Goal: Transaction & Acquisition: Subscribe to service/newsletter

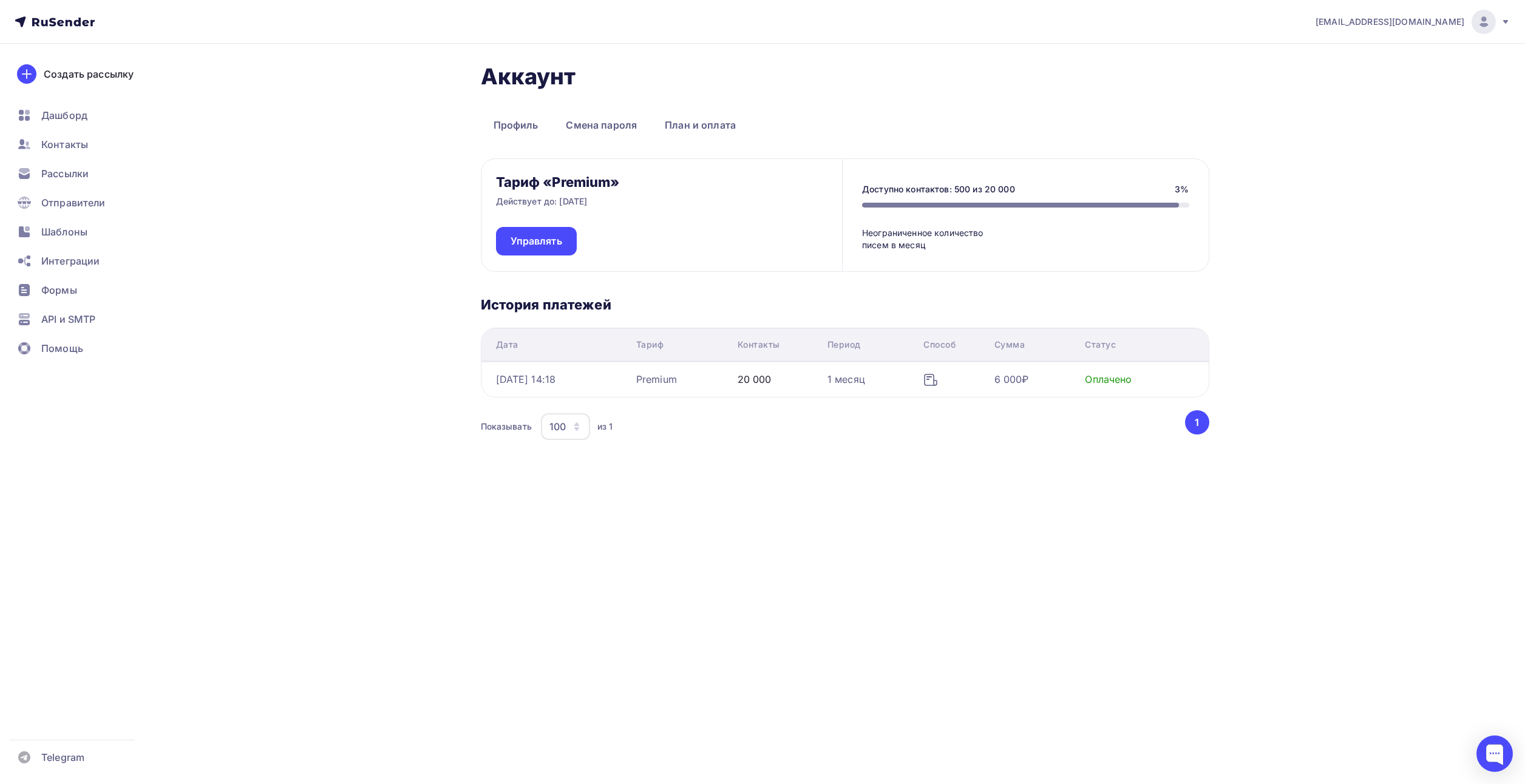
click at [779, 522] on div "Аккаунт Профиль Смена пароля План и оплата Профиль Смена пароля План и оплата Т…" at bounding box center [762, 289] width 995 height 491
click at [62, 168] on span "Рассылки" at bounding box center [65, 172] width 48 height 14
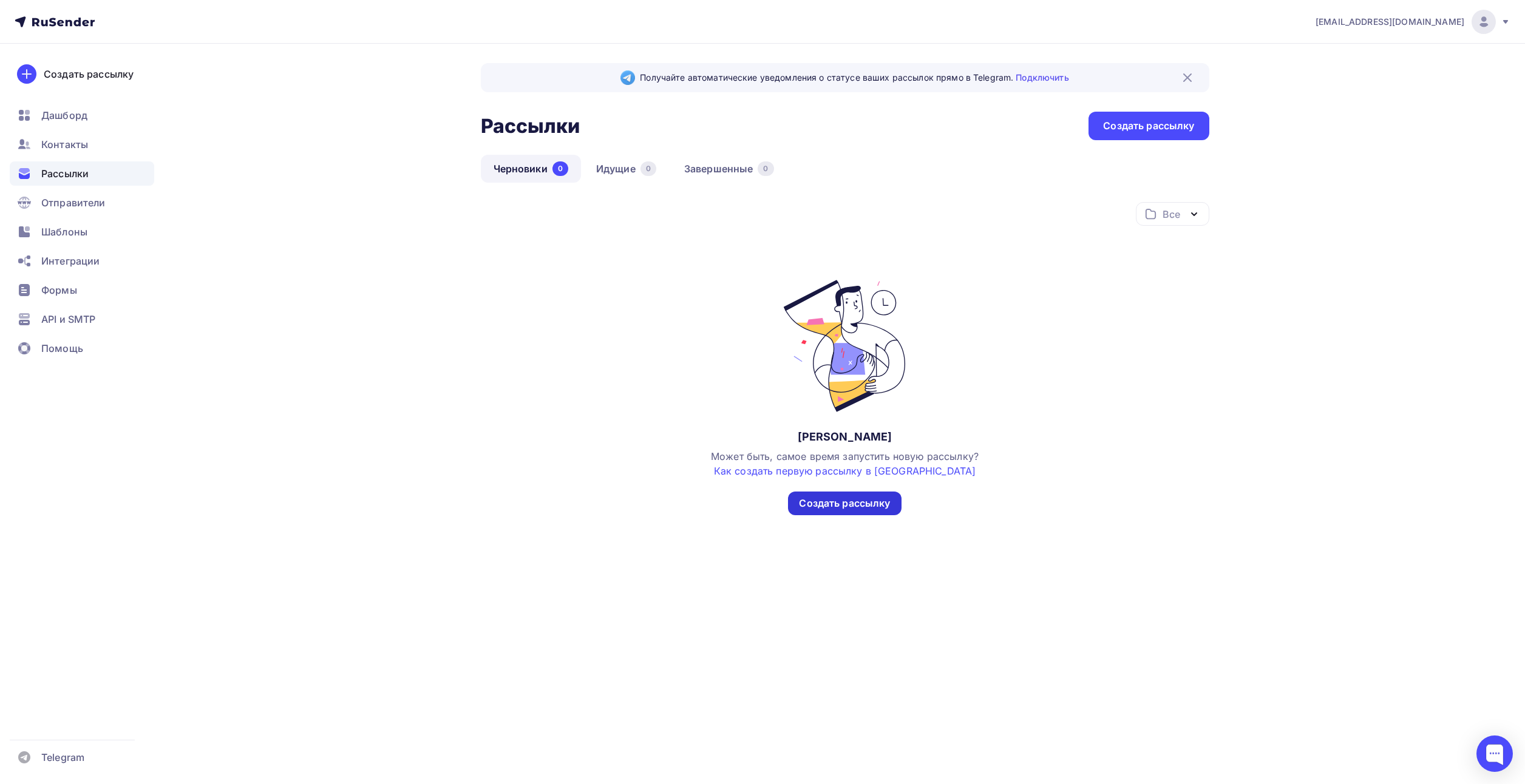
click at [815, 504] on div "Создать рассылку" at bounding box center [844, 503] width 92 height 14
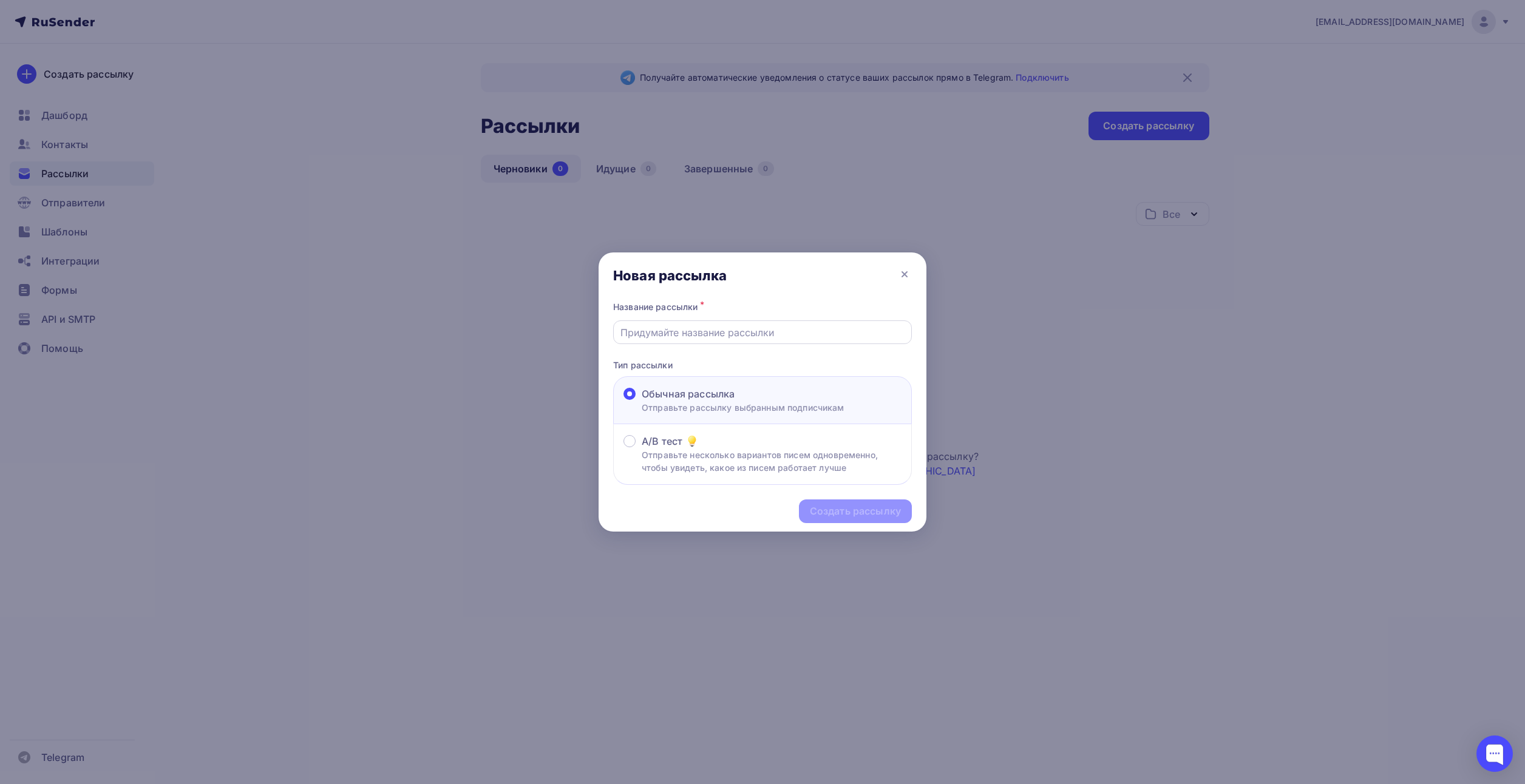
click at [766, 329] on input "text" at bounding box center [762, 332] width 285 height 14
type input "Приглашение на Термообработку"
click at [824, 511] on div "Создать рассылку" at bounding box center [856, 511] width 92 height 14
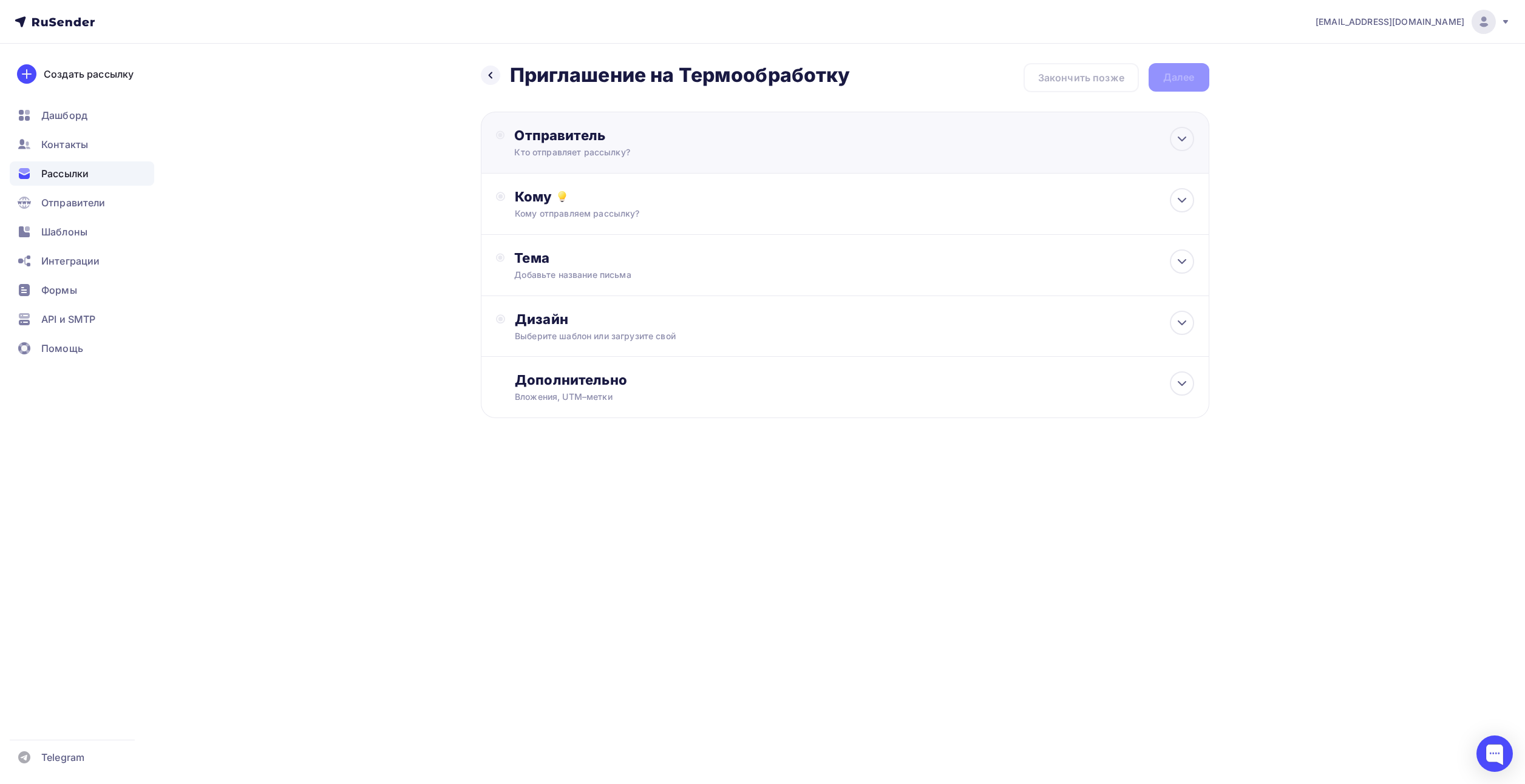
click at [560, 148] on div "Кто отправляет рассылку?" at bounding box center [632, 151] width 236 height 12
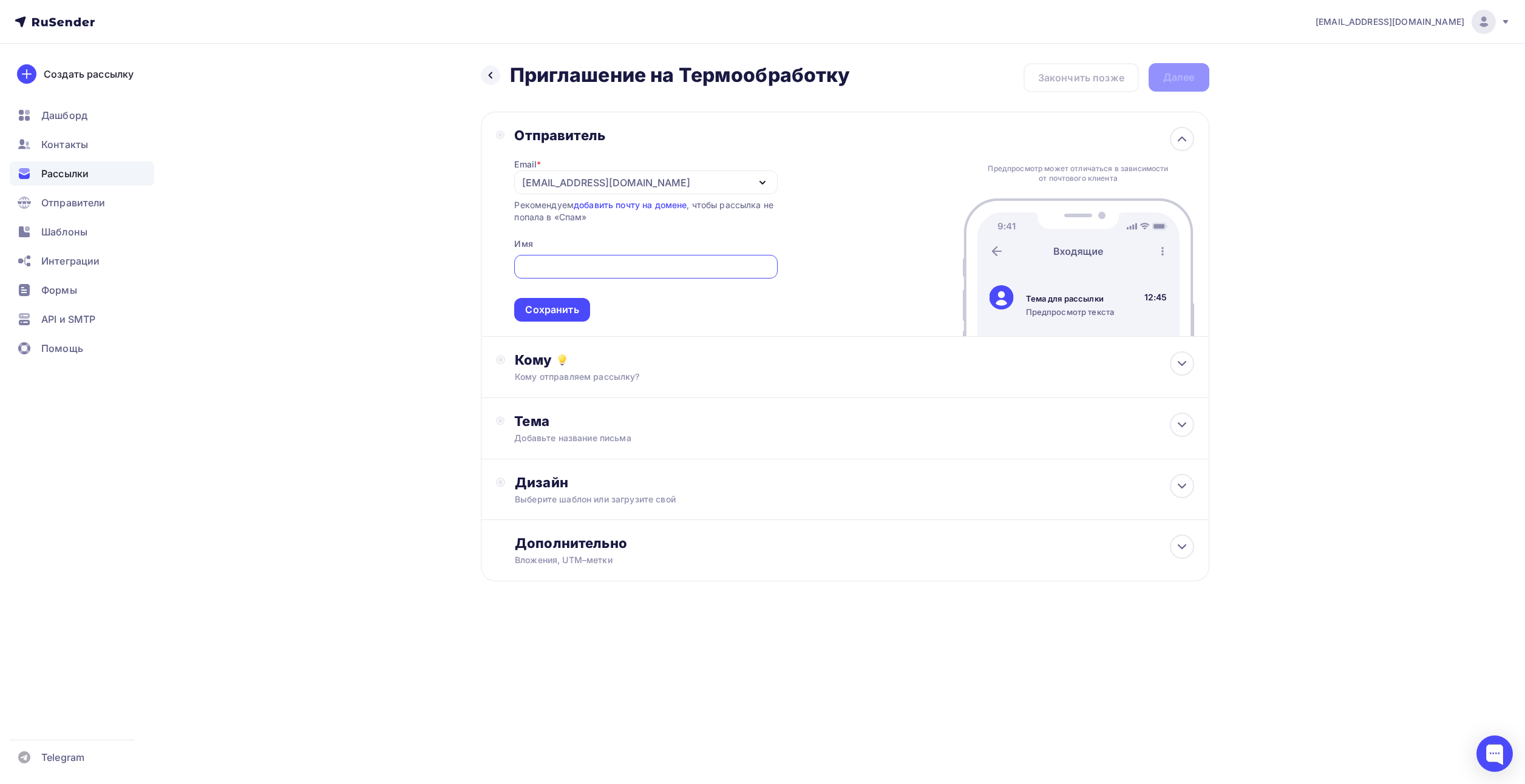
click at [529, 260] on input "text" at bounding box center [645, 267] width 249 height 14
click at [557, 181] on div "contact@termodat.ru" at bounding box center [606, 182] width 168 height 14
click at [549, 214] on div "emailroom@termodat.ru" at bounding box center [614, 217] width 171 height 14
click at [542, 263] on input "text" at bounding box center [645, 267] width 249 height 14
type input "Завод Термодат"
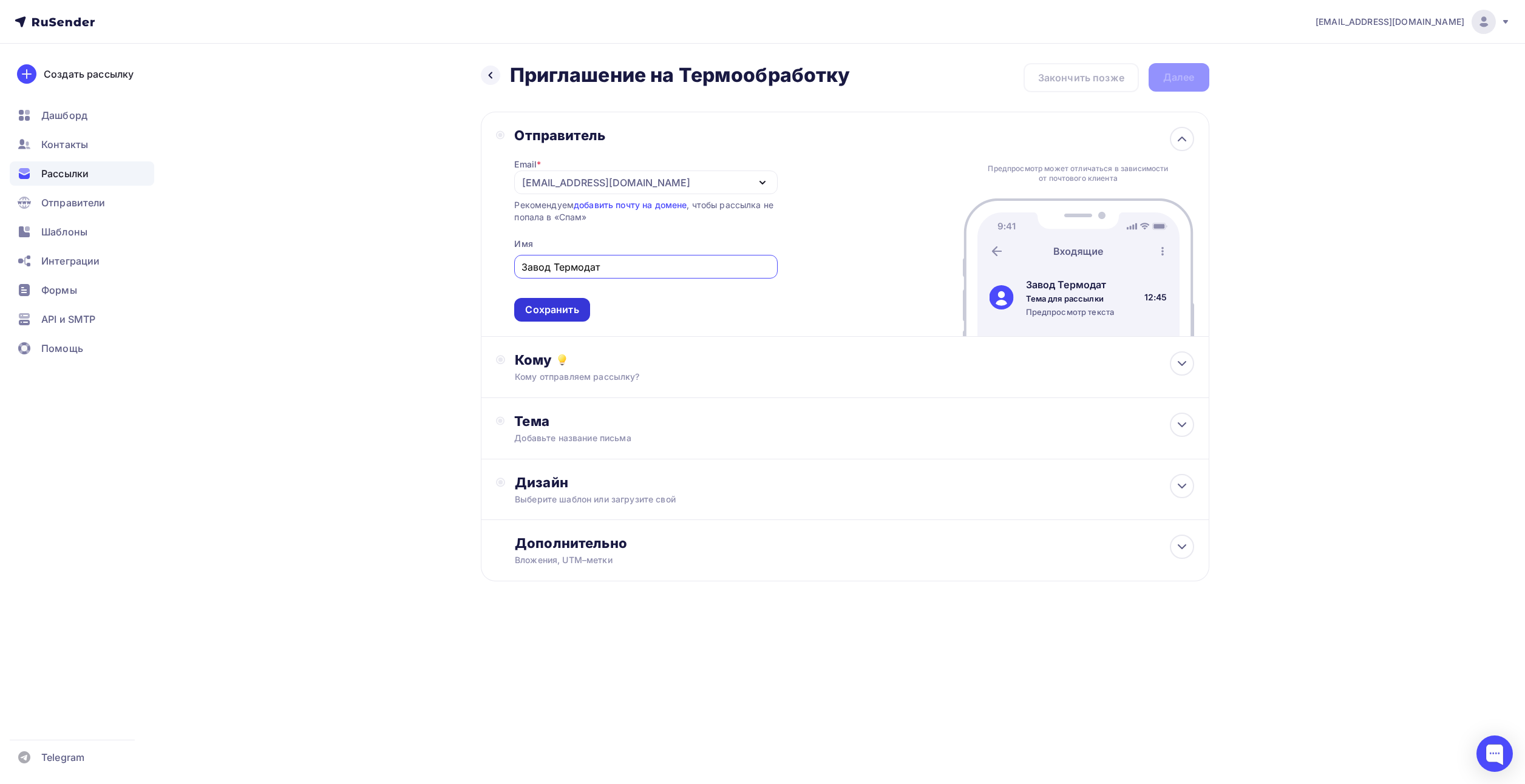
click at [558, 315] on div "Сохранить" at bounding box center [552, 310] width 53 height 14
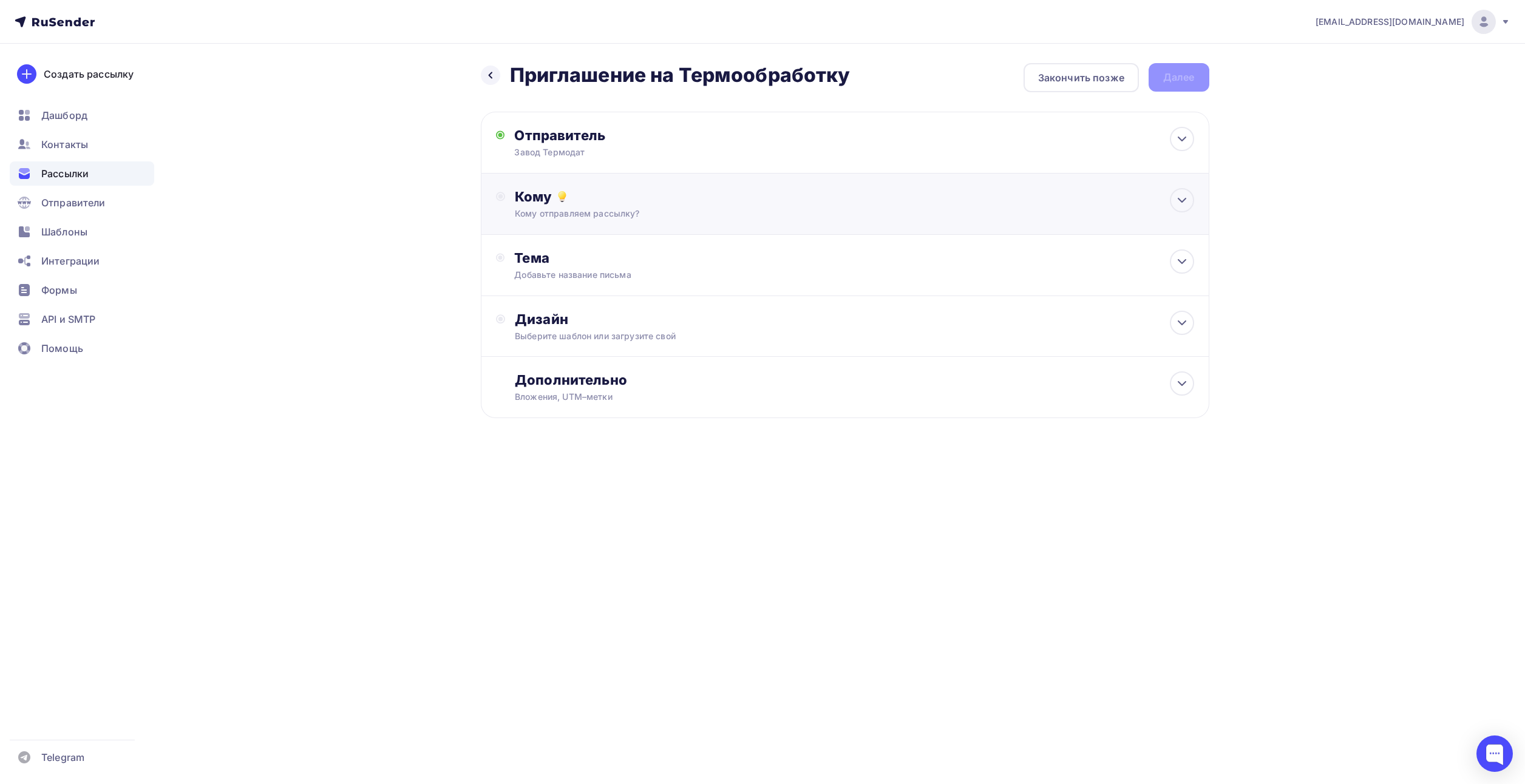
click at [559, 207] on div "Кому Кому отправляем рассылку? Списки получателей Выберите список Все списки id…" at bounding box center [854, 203] width 679 height 31
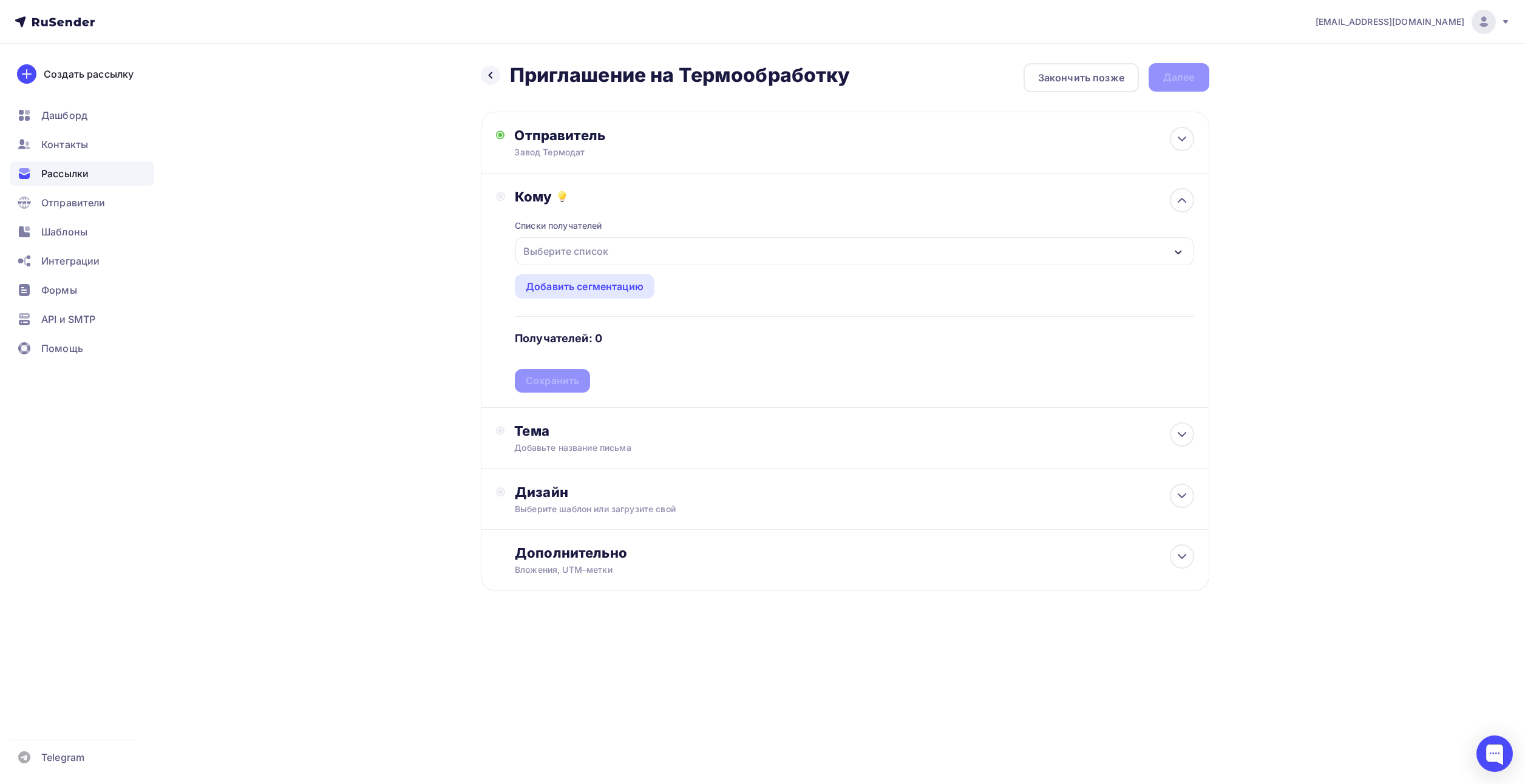
click at [564, 251] on div "Выберите список" at bounding box center [565, 251] width 94 height 22
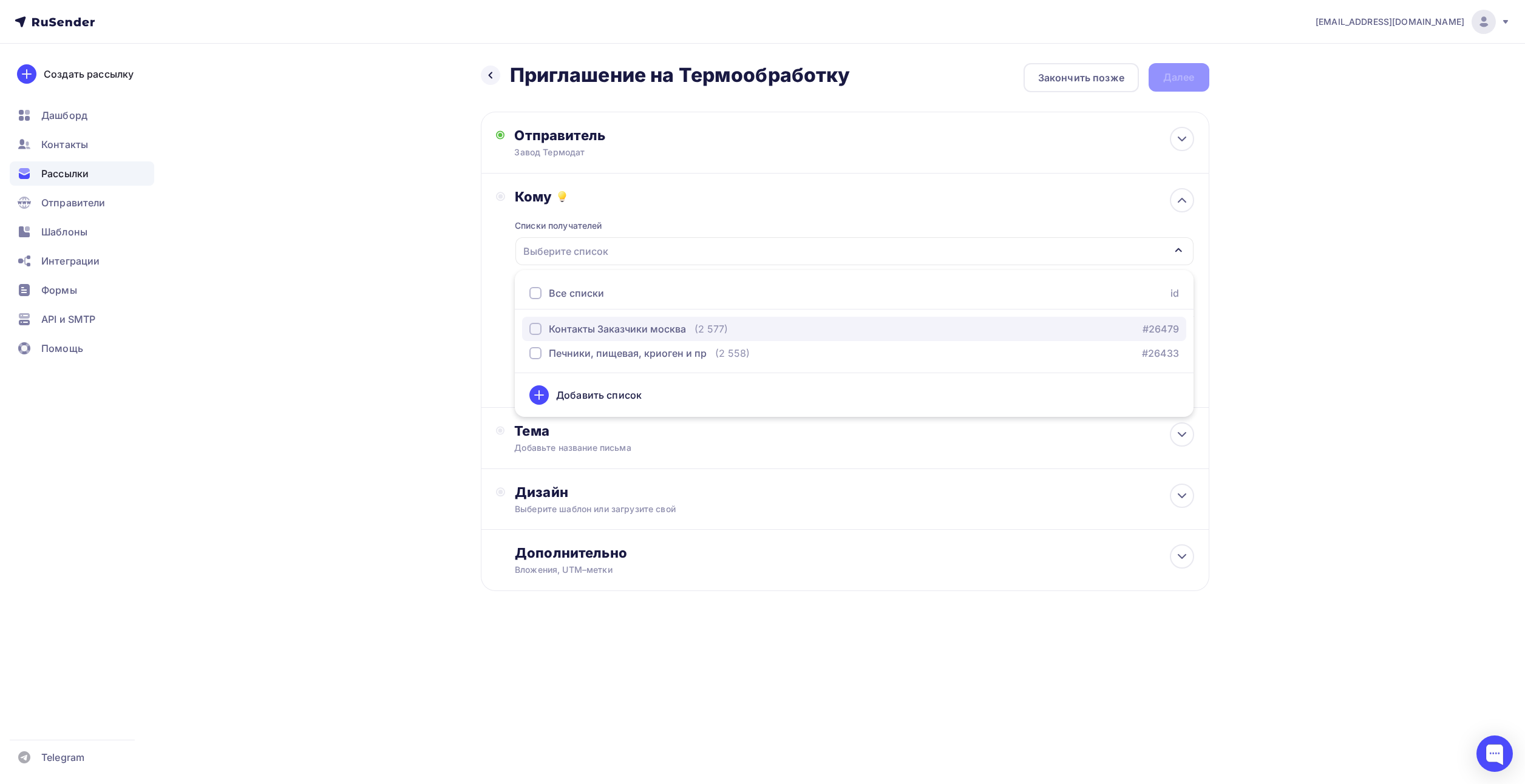
click at [537, 332] on div "button" at bounding box center [535, 329] width 12 height 12
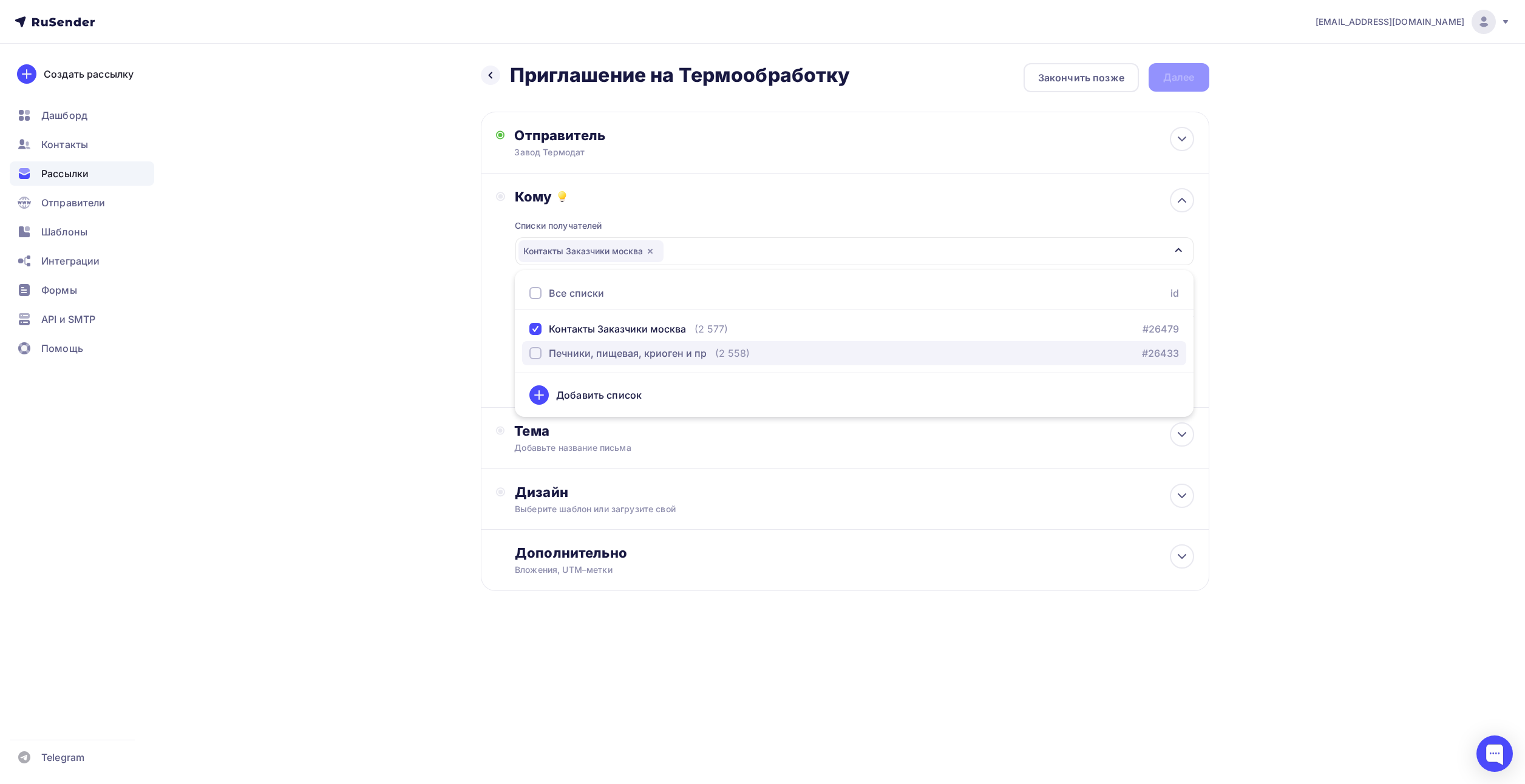
click at [536, 354] on div "button" at bounding box center [535, 352] width 12 height 12
click at [1270, 267] on div "contact@termodat.ru Аккаунт Тарифы Выйти Создать рассылку Дашборд Контакты Расс…" at bounding box center [762, 334] width 1525 height 669
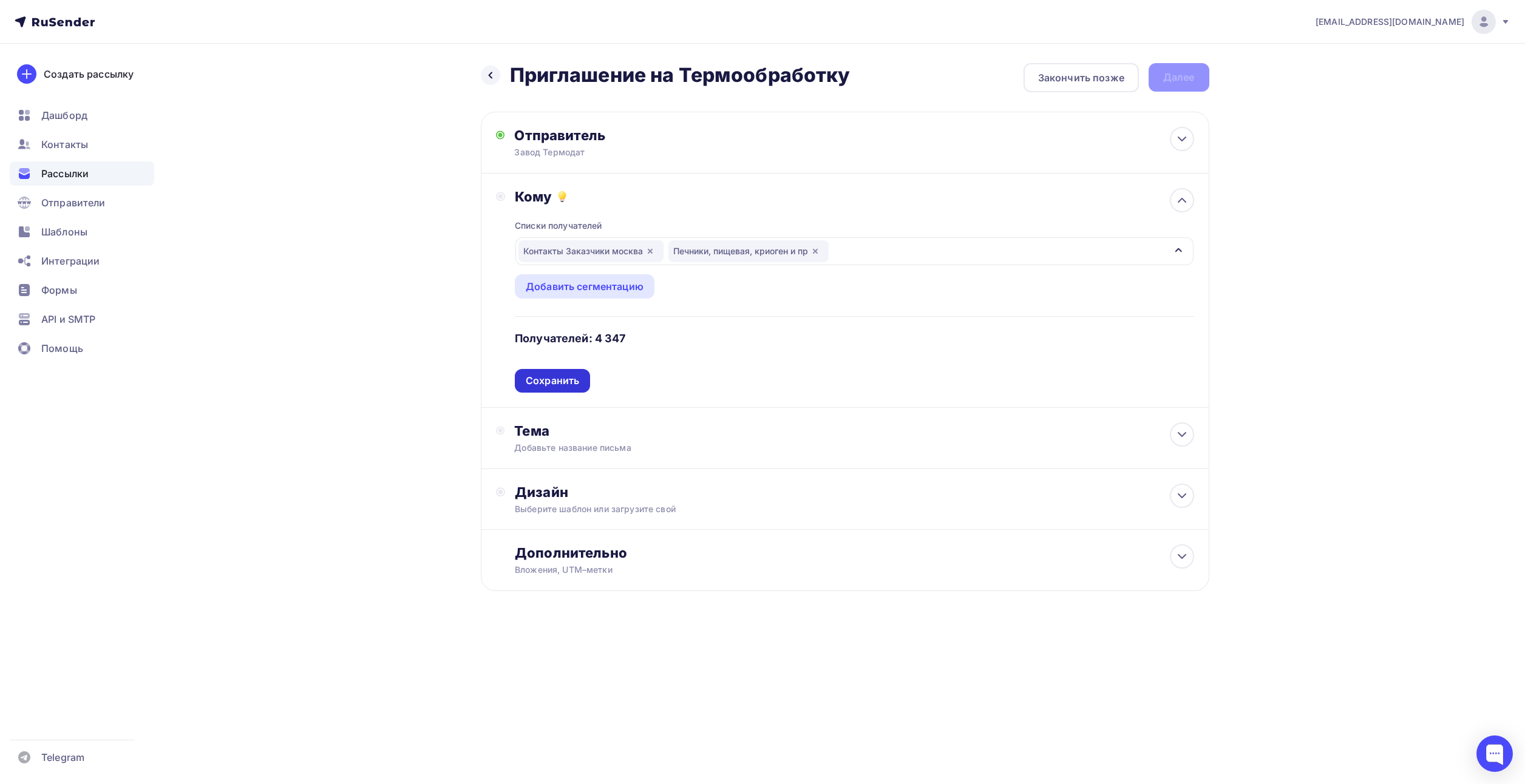
click at [556, 376] on div "Сохранить" at bounding box center [552, 380] width 53 height 14
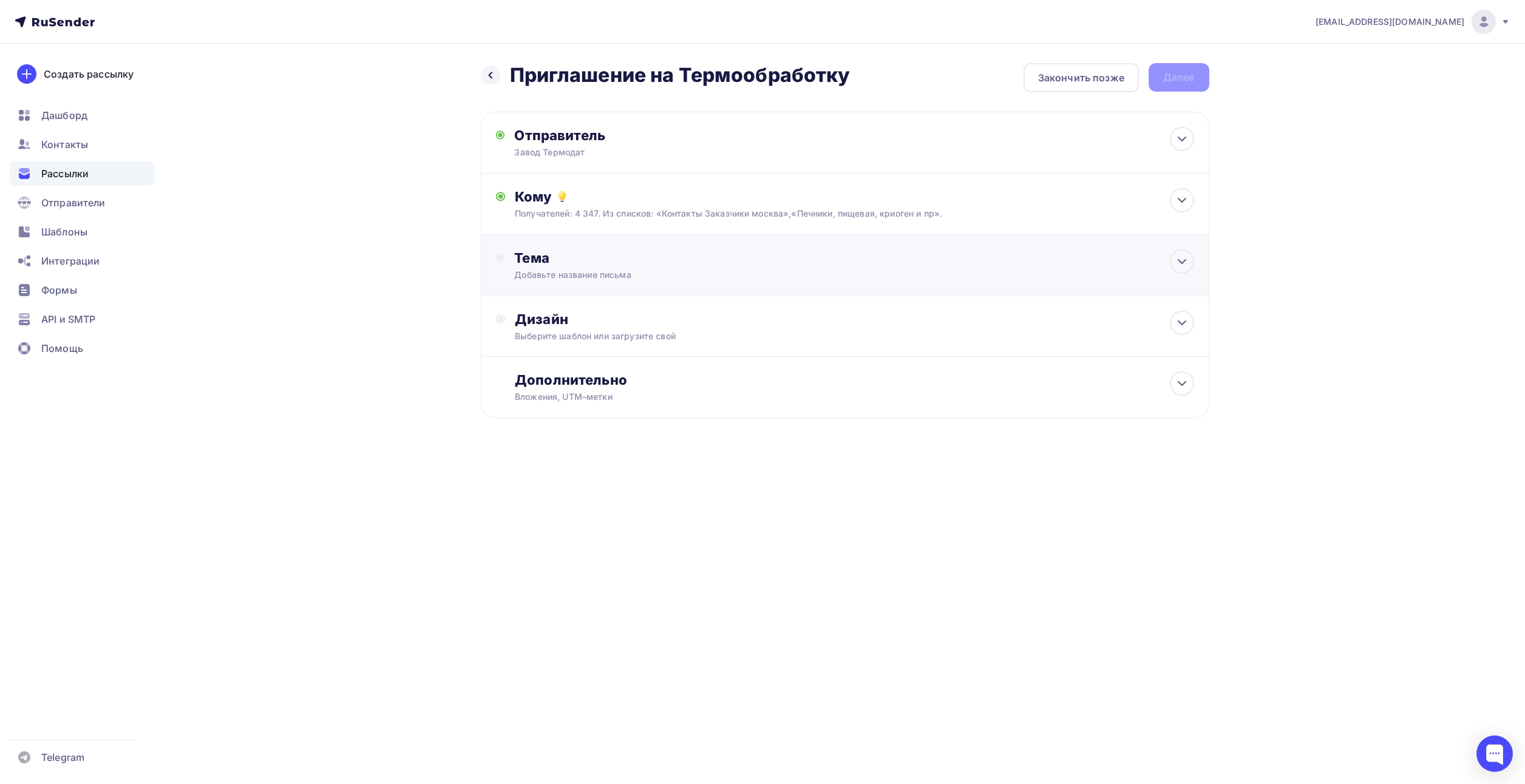
click at [553, 267] on div "Тема Добавьте название письма Тема * Рекомендуем использовать не более 150 симв…" at bounding box center [634, 265] width 240 height 31
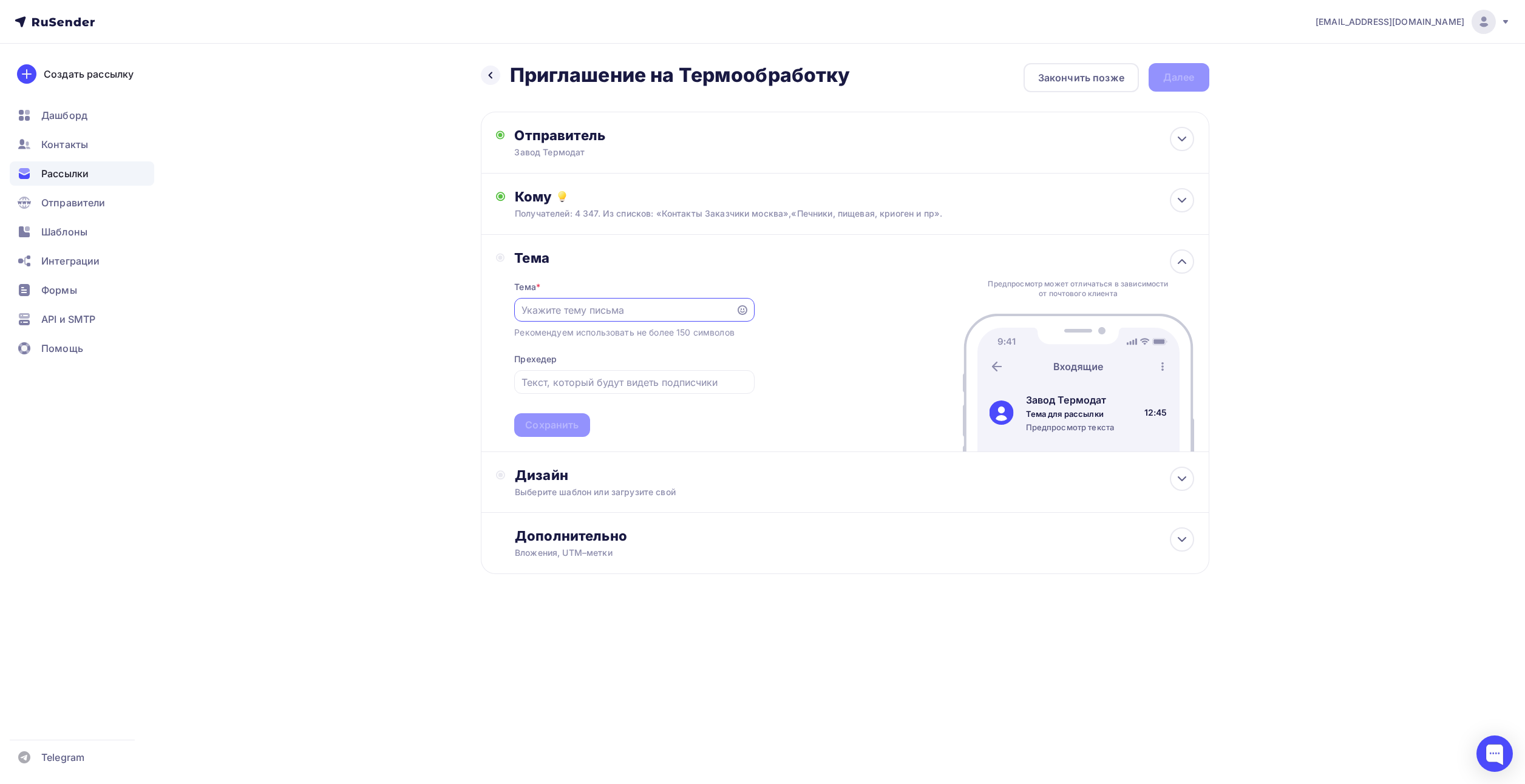
click at [551, 307] on input "text" at bounding box center [625, 310] width 208 height 14
type input "П"
click at [633, 313] on input "text" at bounding box center [625, 310] width 208 height 14
type input "Приглашаем Вас на выставку Термообработка"
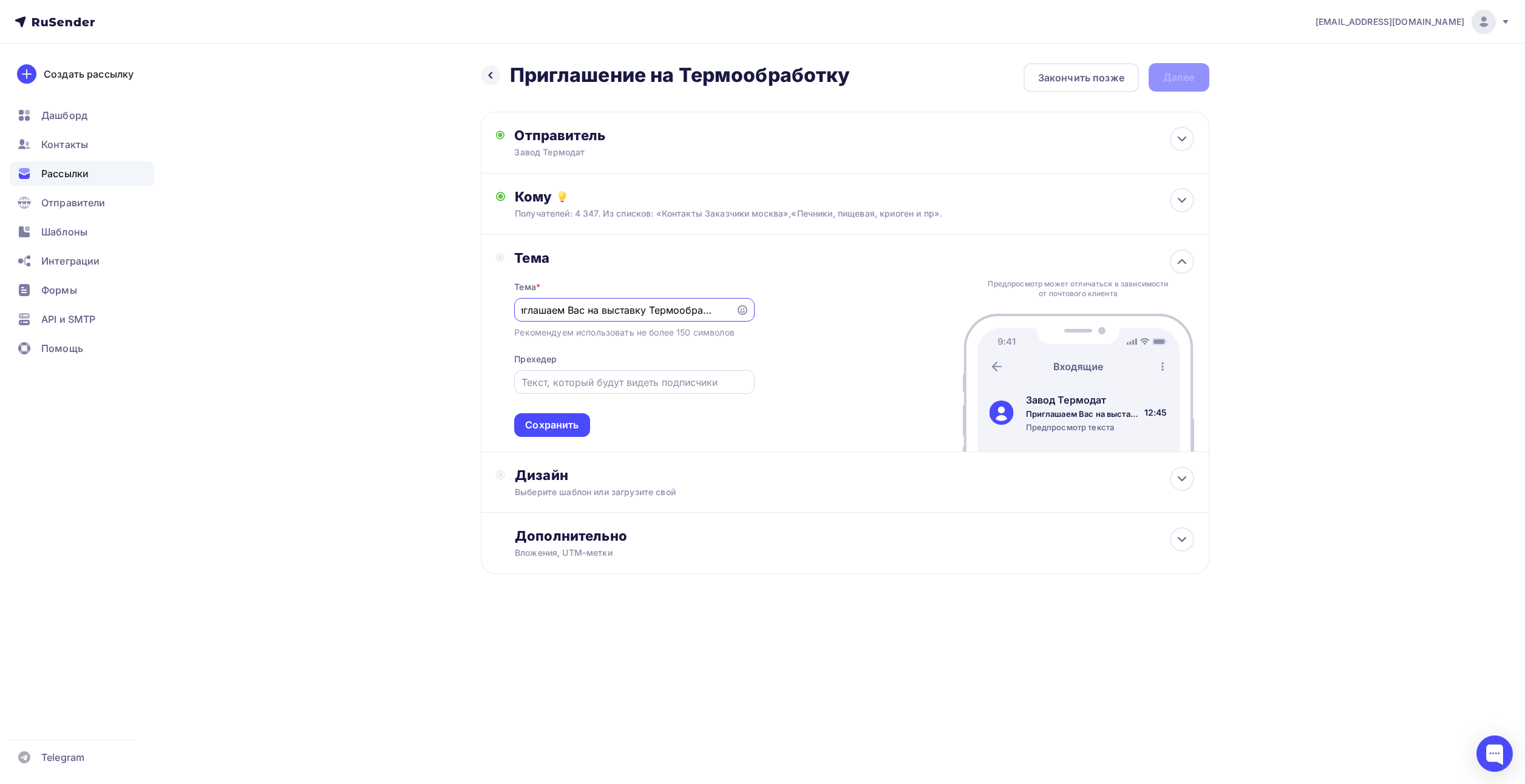
scroll to position [0, 0]
click at [634, 382] on input "text" at bounding box center [634, 382] width 226 height 14
click at [545, 380] on input "text" at bounding box center [634, 382] width 226 height 14
type input "Посетите наш стенд и мы поможем выбрать приборы для вашего производства!"
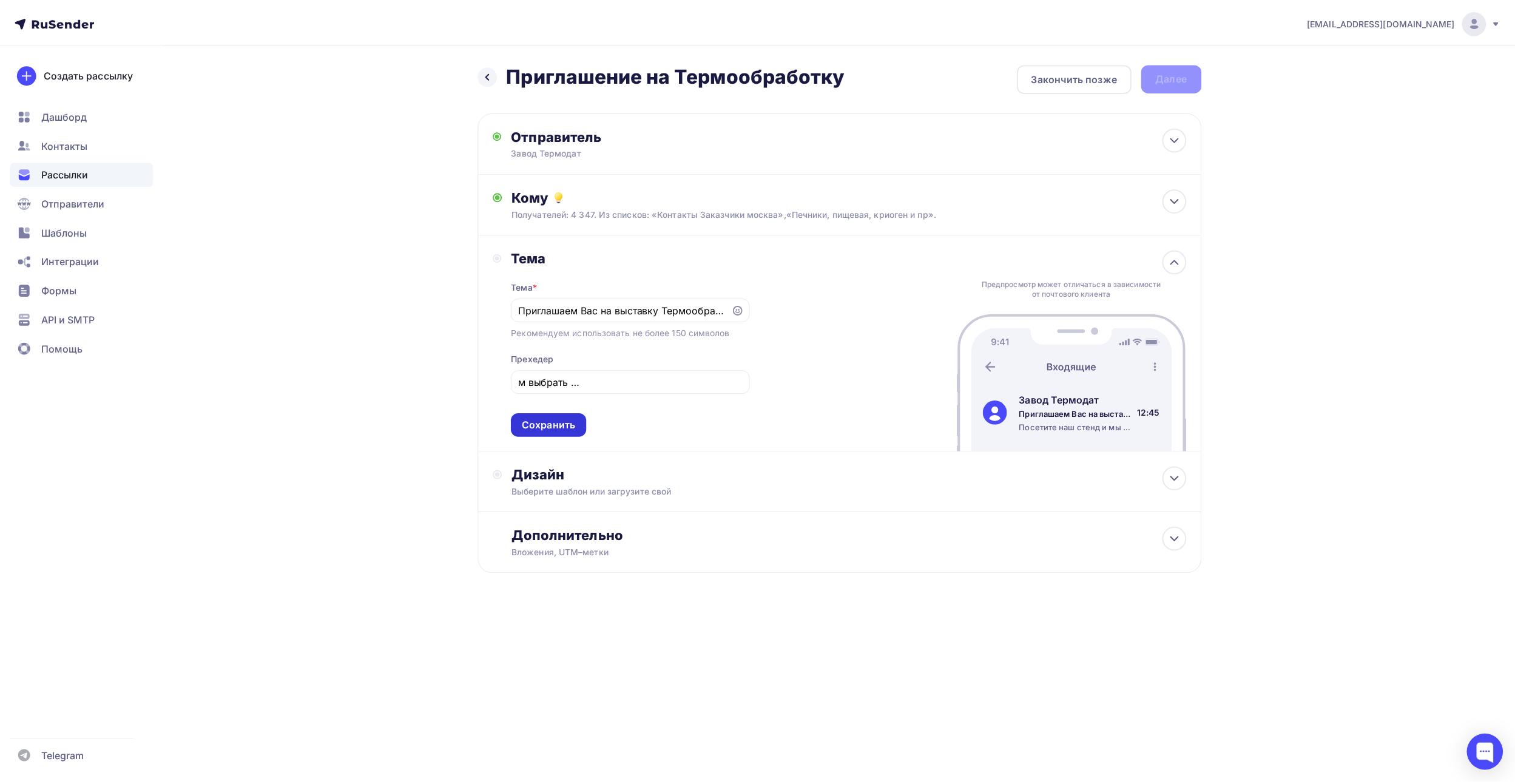
scroll to position [0, 0]
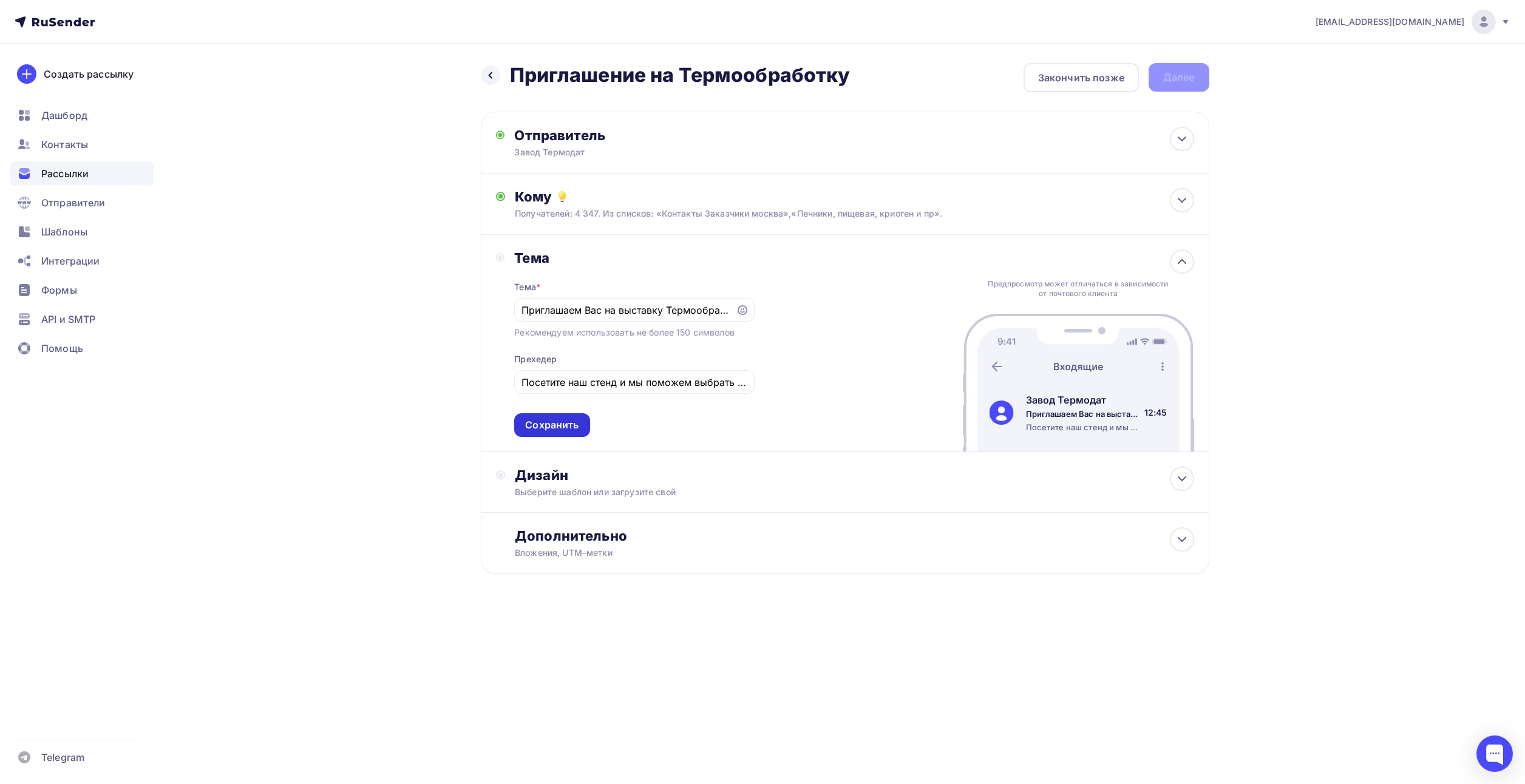
click at [548, 430] on div "Сохранить" at bounding box center [552, 425] width 53 height 14
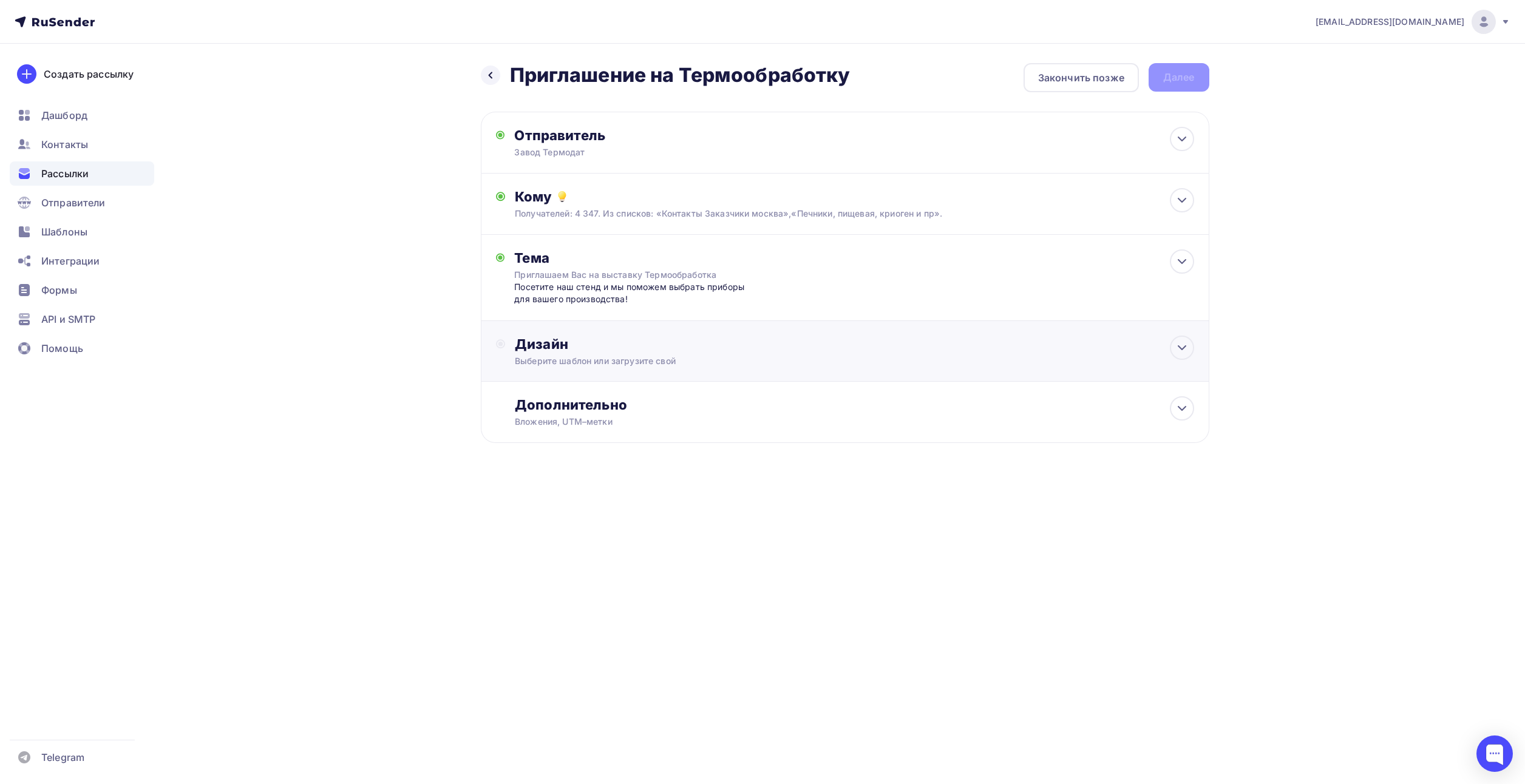
click at [525, 344] on div "Дизайн" at bounding box center [854, 344] width 679 height 17
click at [565, 383] on div "Выбрать шаблон" at bounding box center [567, 393] width 106 height 24
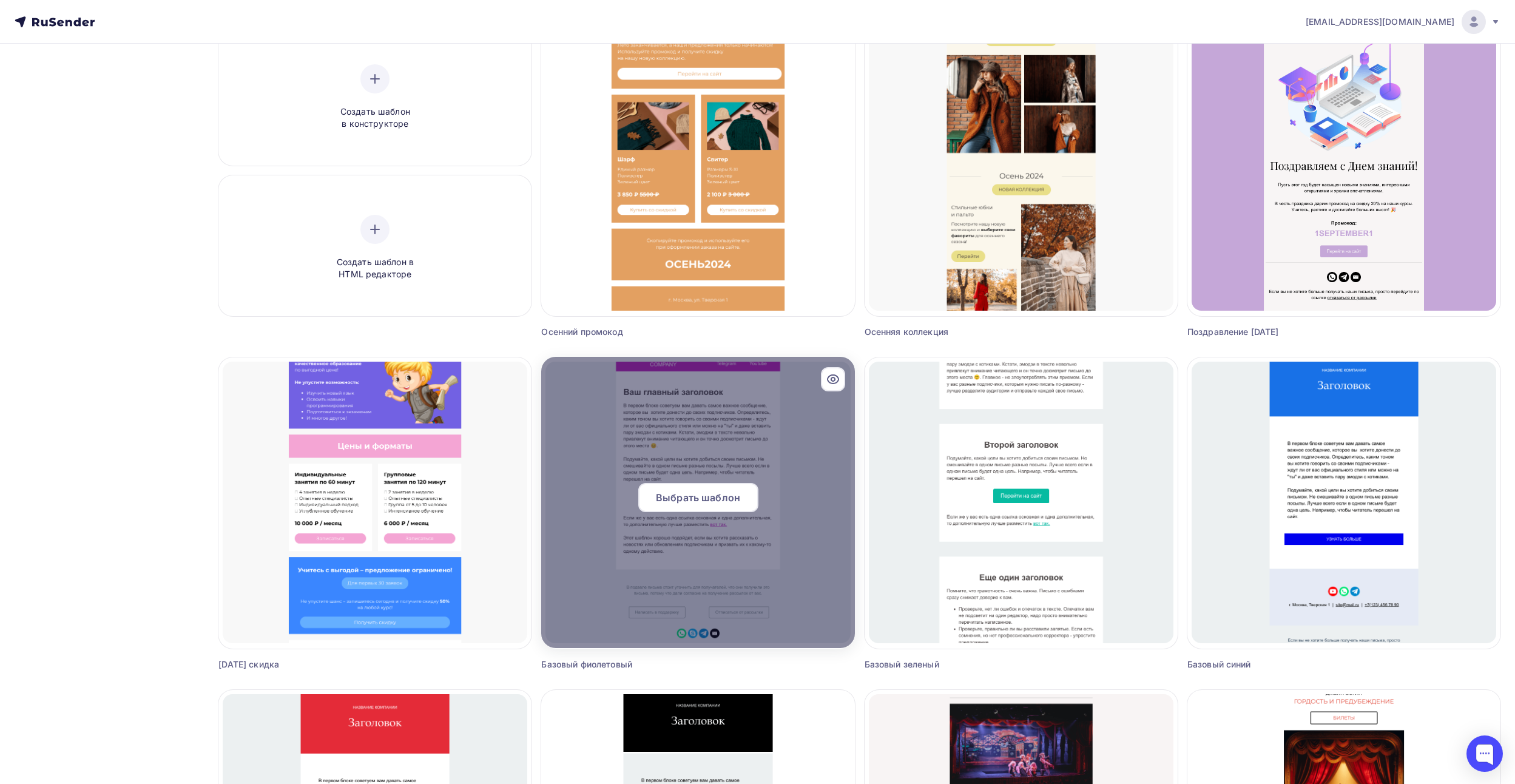
scroll to position [121, 0]
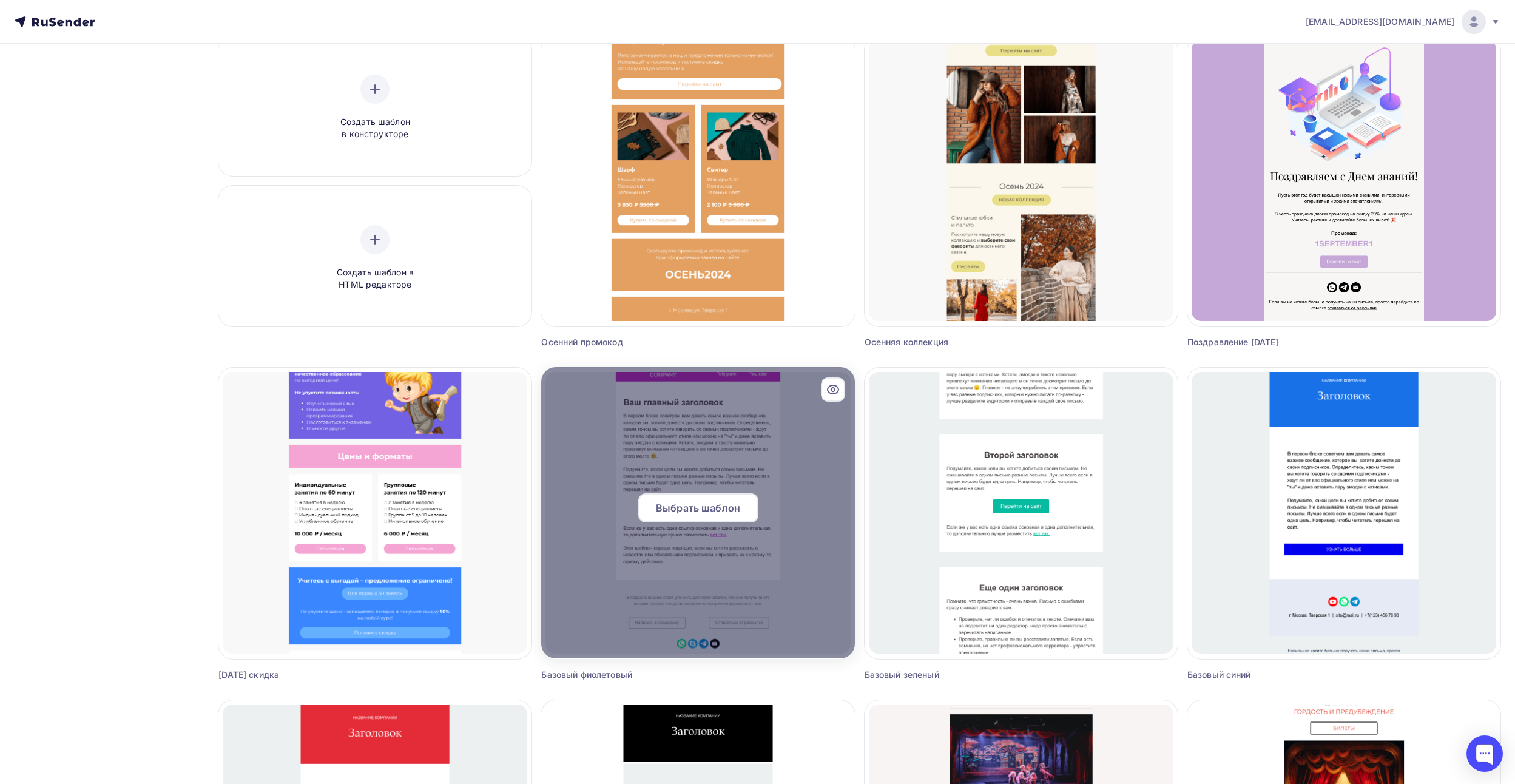
click at [712, 495] on div "Выбрать шаблон" at bounding box center [698, 508] width 120 height 30
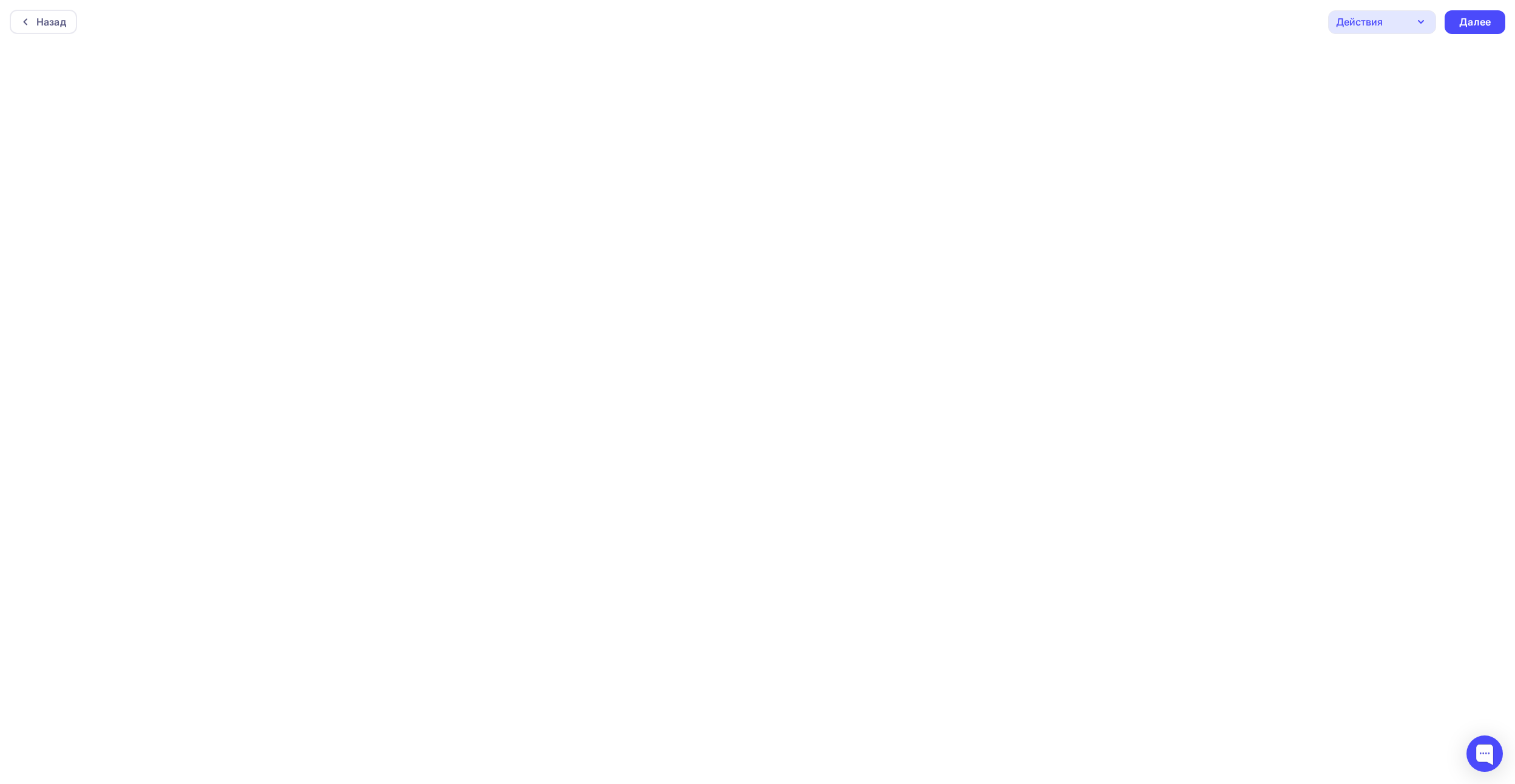
click at [1361, 22] on div "Действия" at bounding box center [1359, 21] width 47 height 14
click at [1355, 27] on div "Действия" at bounding box center [1359, 21] width 47 height 14
click at [1371, 27] on div "Действия" at bounding box center [1382, 19] width 108 height 24
click at [1274, 32] on div "Назад Действия Отправить тестовое письмо Предпросмотр Сохранить в Мои шаблоны В…" at bounding box center [758, 19] width 1515 height 44
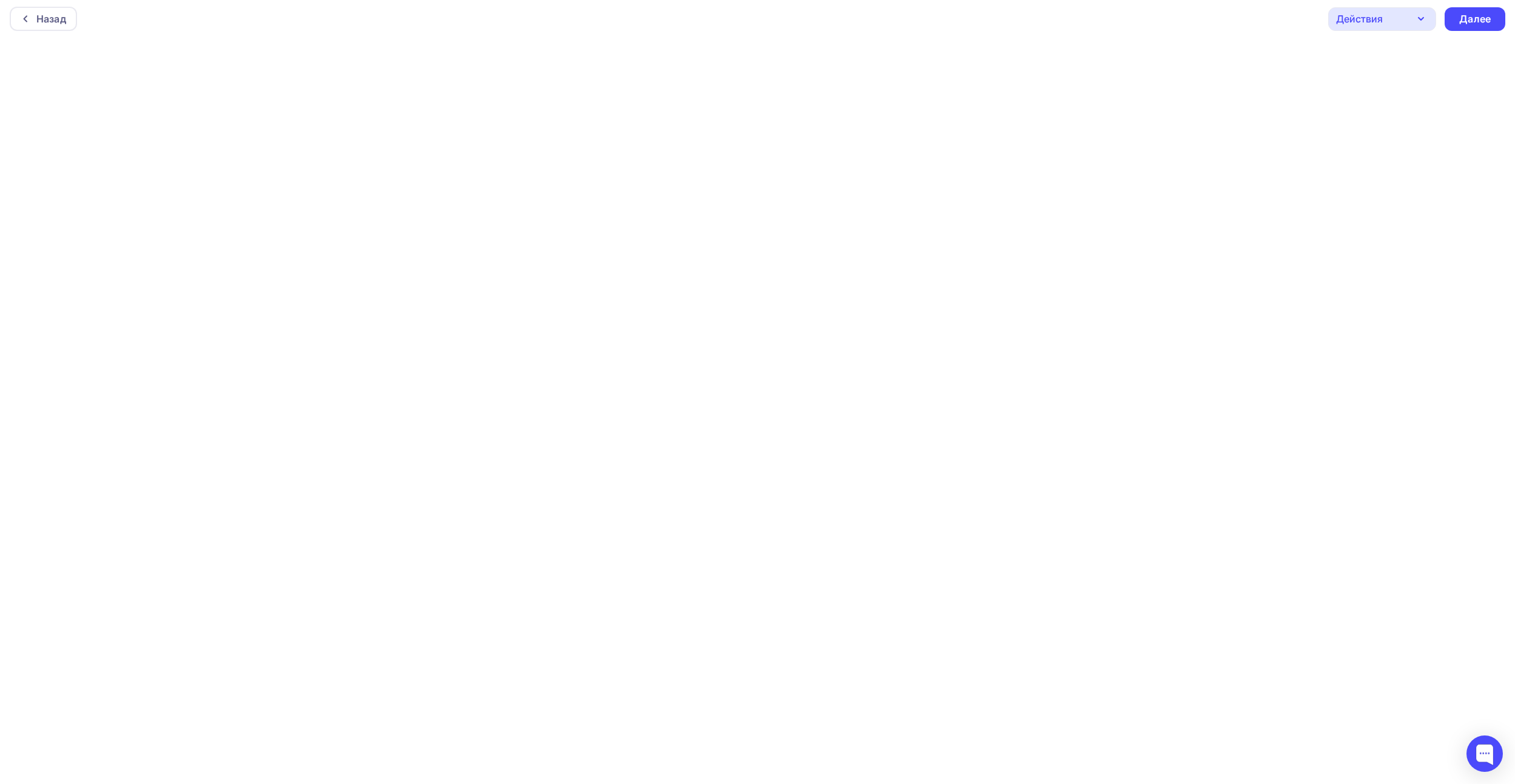
drag, startPoint x: 1401, startPoint y: 33, endPoint x: 1399, endPoint y: 26, distance: 7.3
click at [1400, 30] on div "Назад Действия Отправить тестовое письмо Предпросмотр Сохранить в Мои шаблоны В…" at bounding box center [758, 19] width 1515 height 44
click at [1397, 21] on div "Действия" at bounding box center [1382, 19] width 108 height 24
click at [1389, 77] on div "Предпросмотр" at bounding box center [1400, 78] width 74 height 14
click at [1418, 17] on icon "button" at bounding box center [1421, 18] width 14 height 14
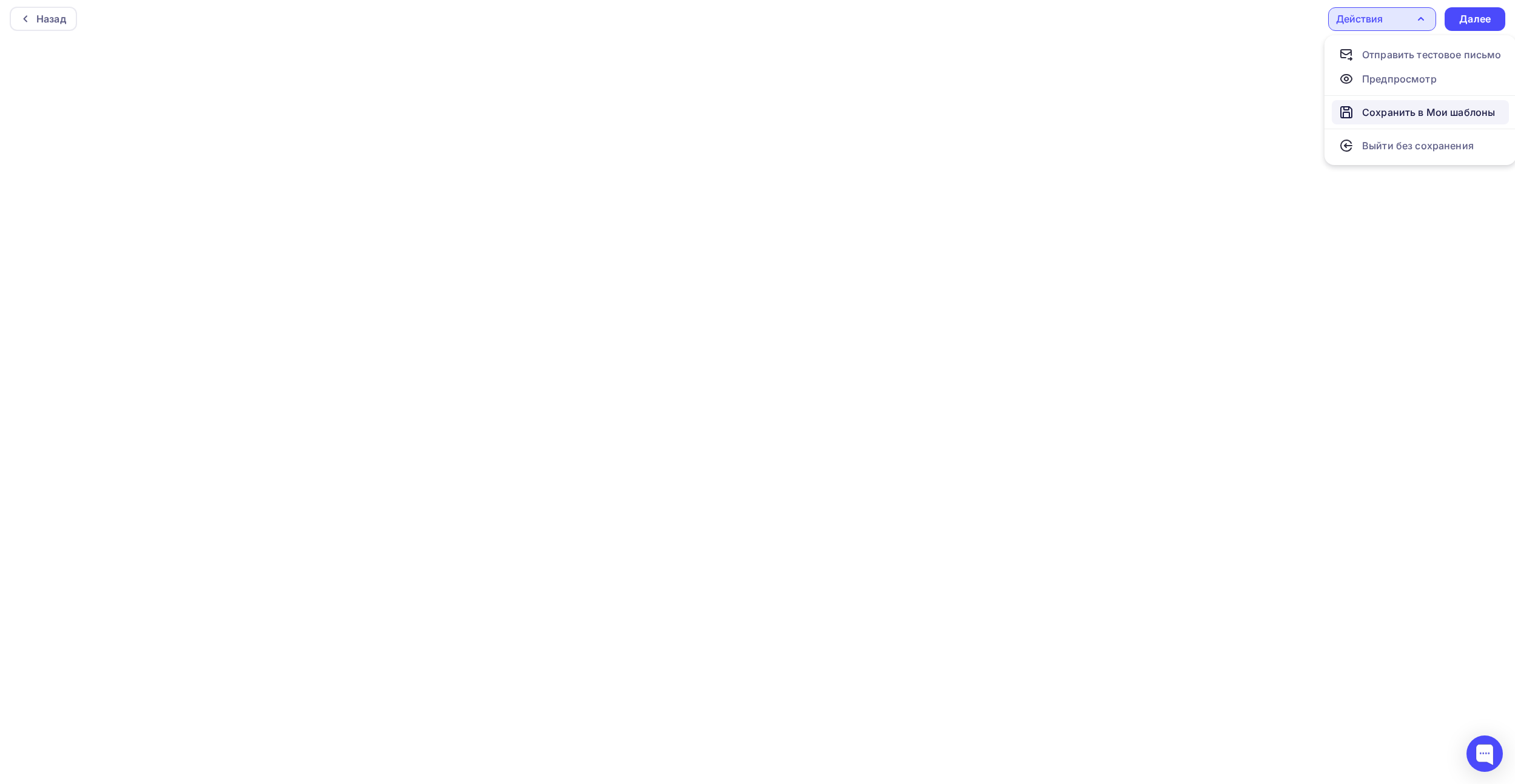
click at [1443, 110] on div "Сохранить в Мои шаблоны" at bounding box center [1428, 111] width 132 height 14
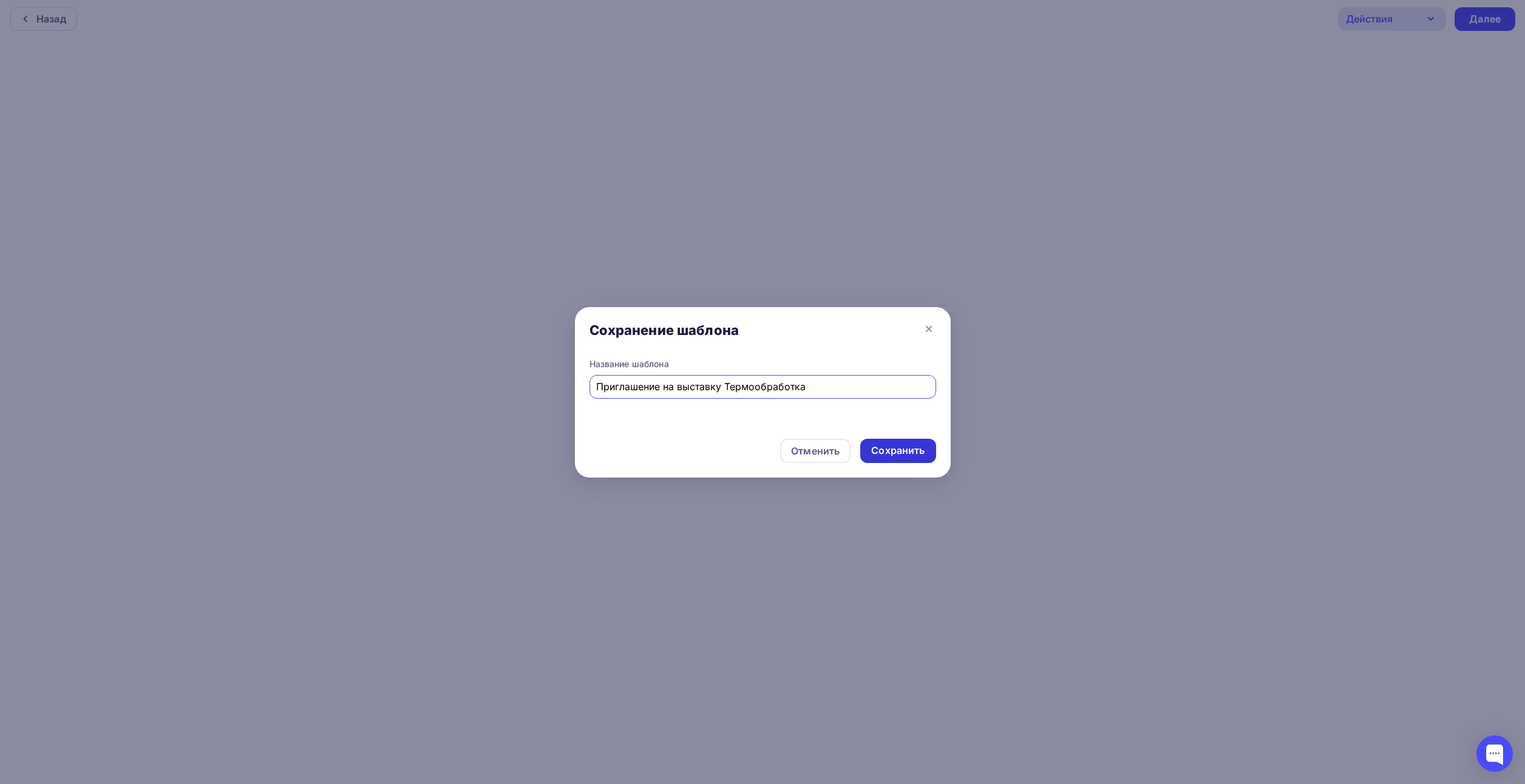
type input "Приглашение на выставку Термообработка"
click at [874, 447] on div "Сохранить" at bounding box center [898, 451] width 53 height 14
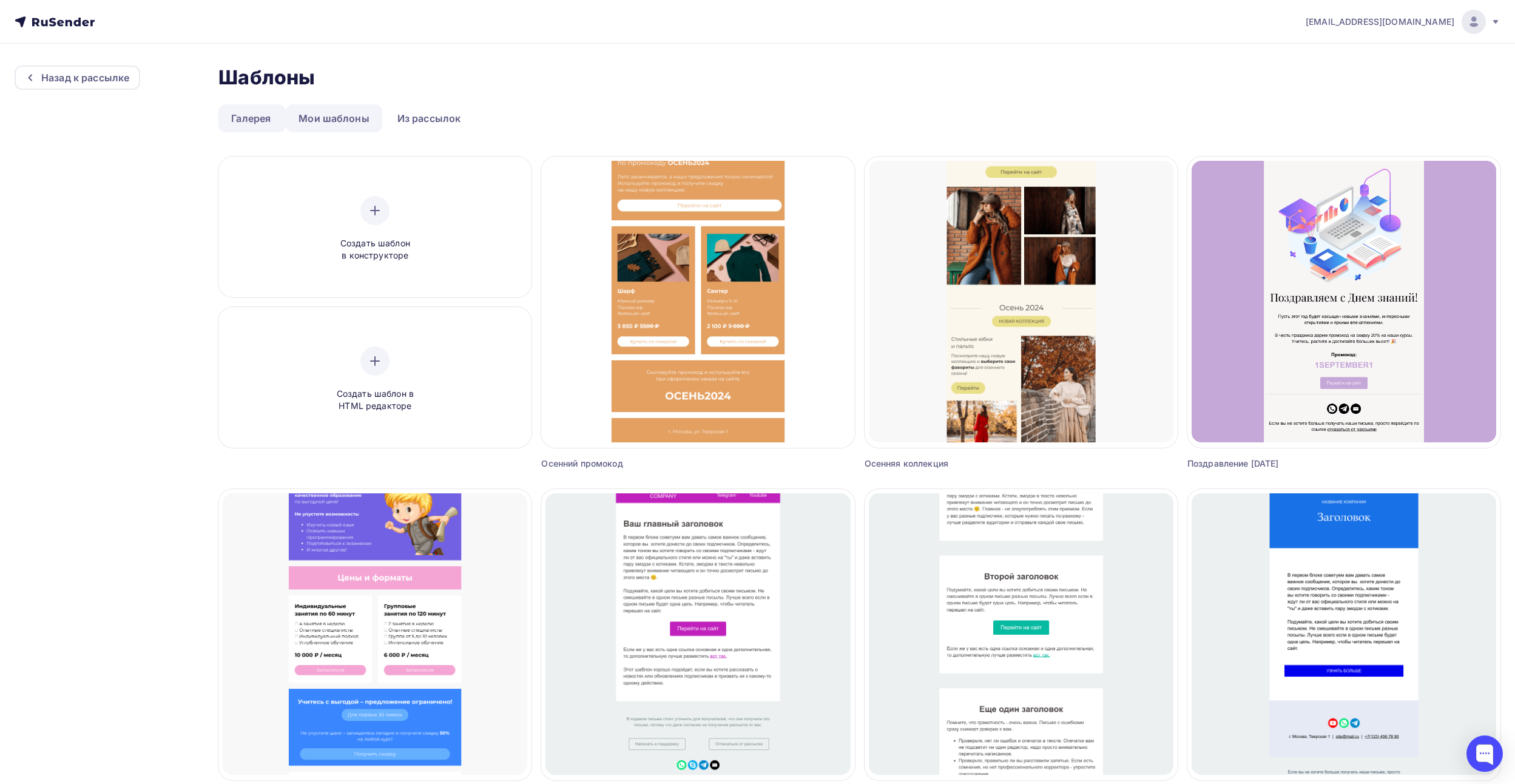
click at [355, 119] on link "Мои шаблоны" at bounding box center [333, 118] width 96 height 28
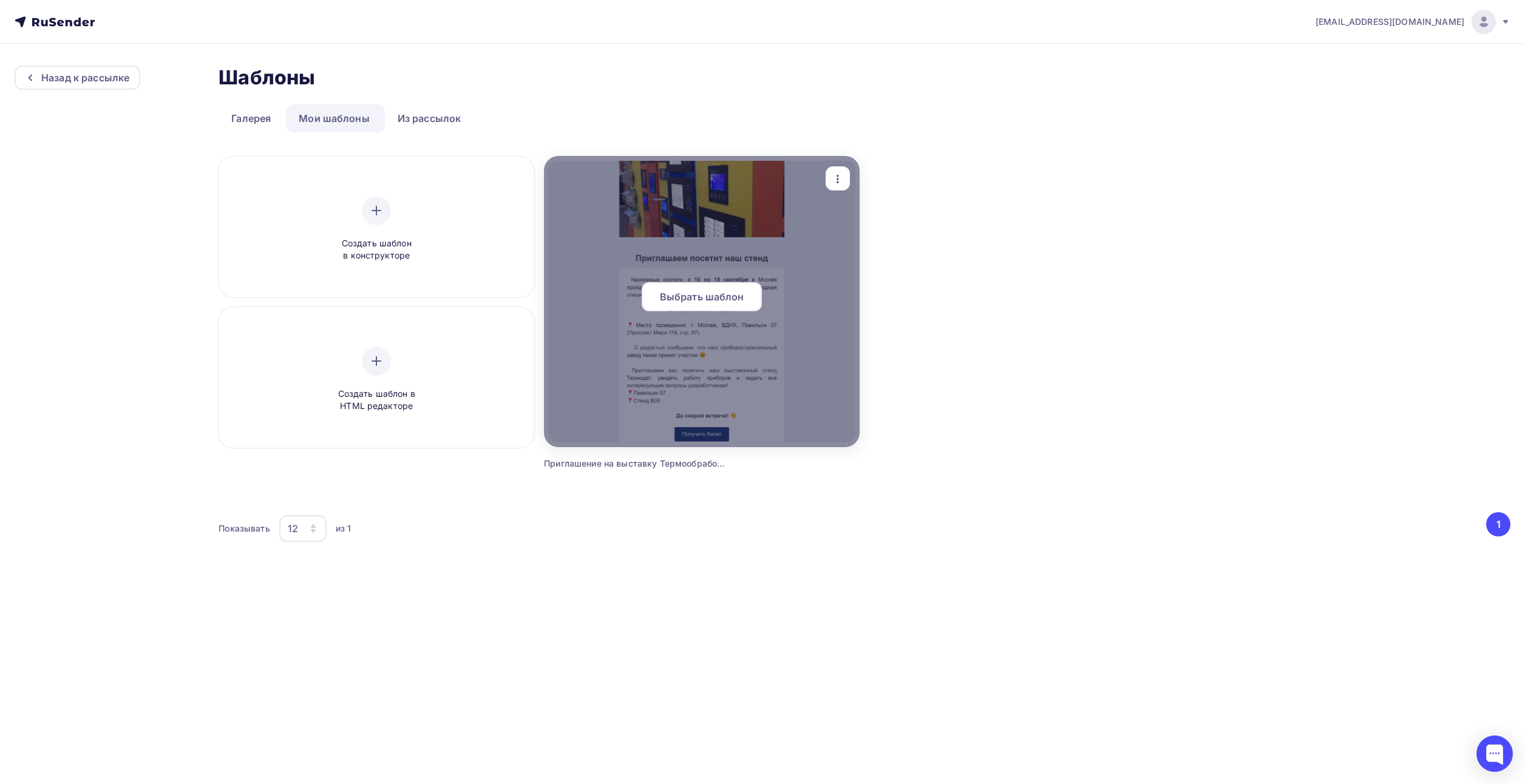
click at [629, 268] on div at bounding box center [702, 302] width 315 height 291
click at [702, 294] on span "Выбрать шаблон" at bounding box center [702, 296] width 85 height 14
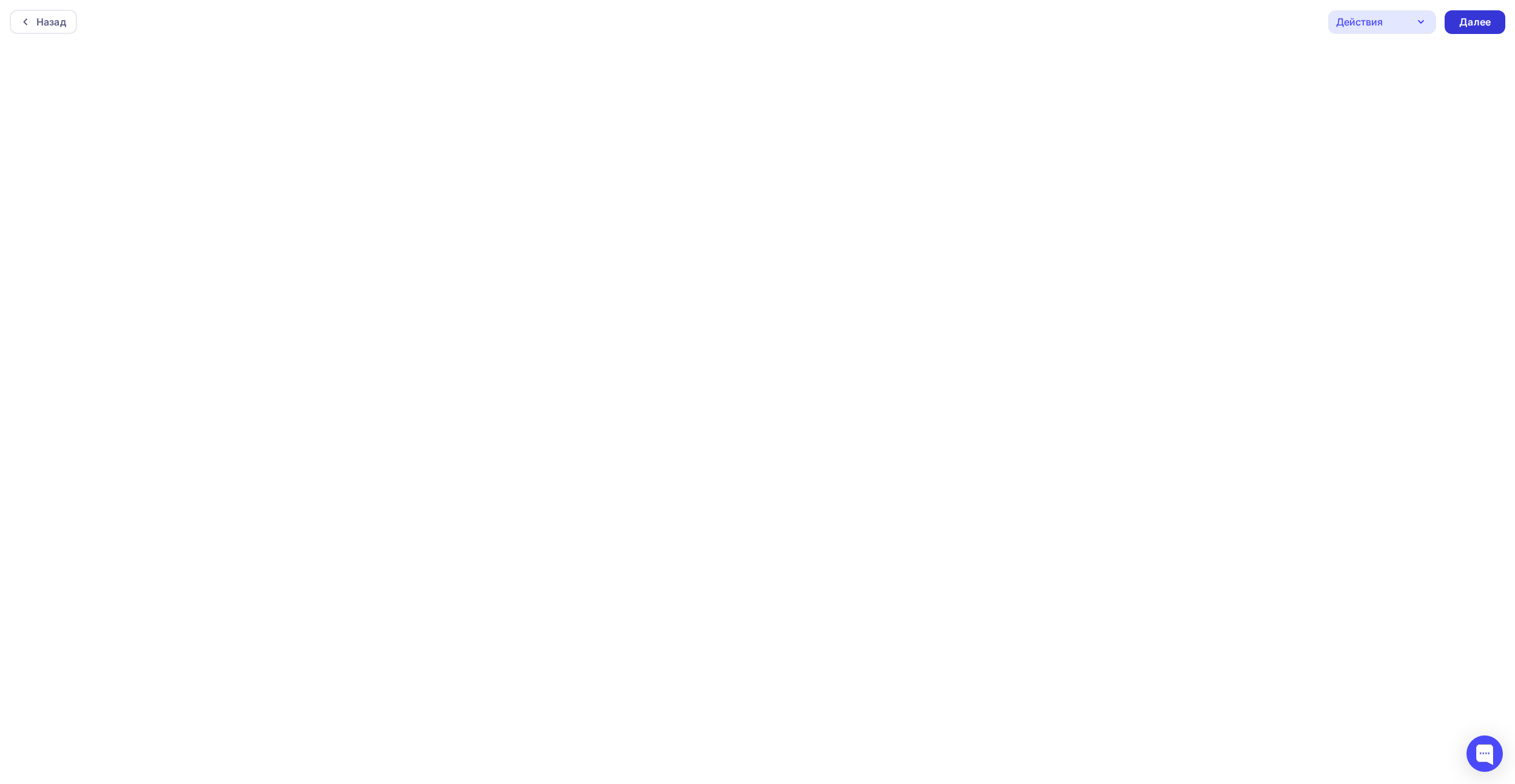
click at [1466, 28] on div "Далее" at bounding box center [1475, 22] width 31 height 14
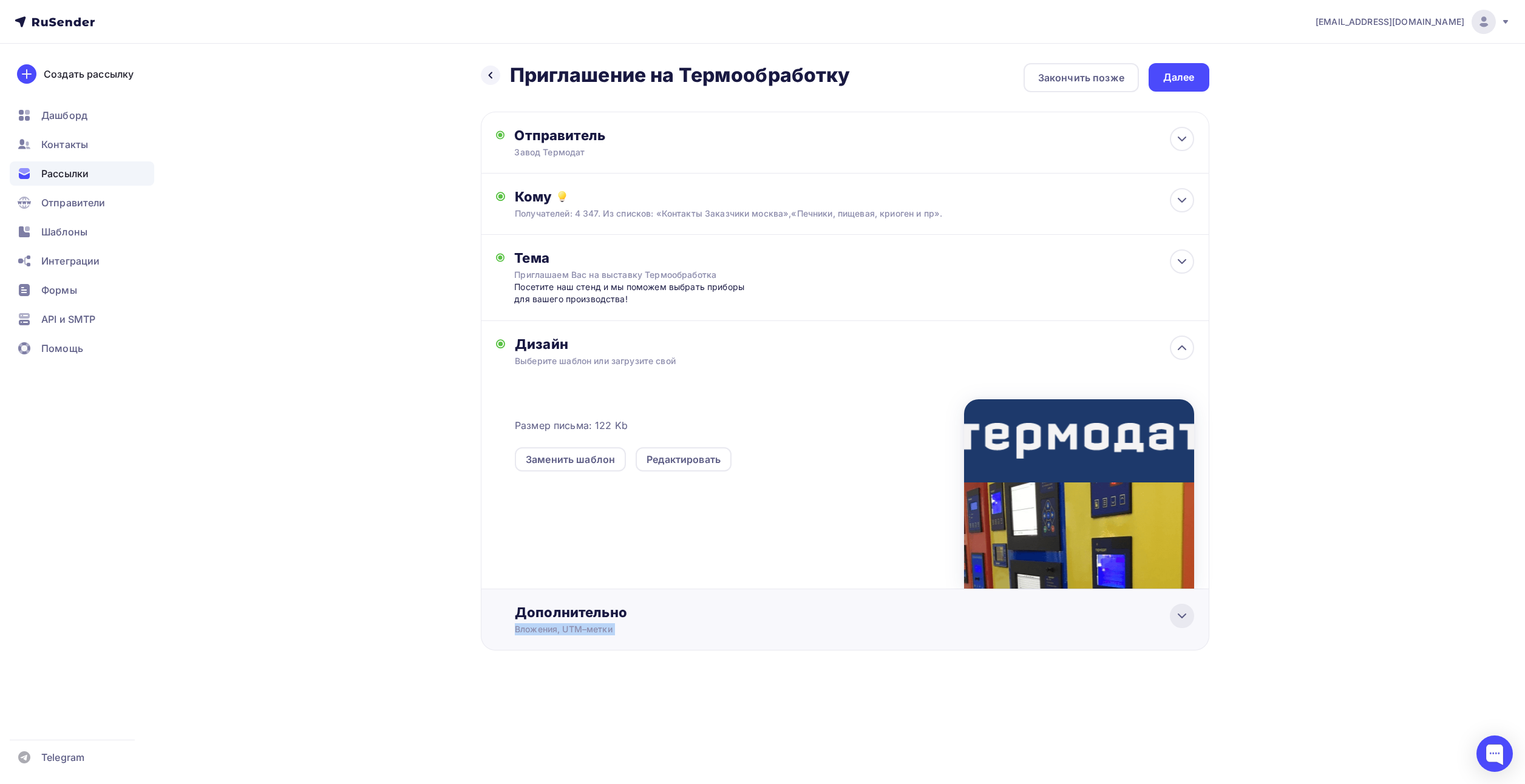
click at [1171, 622] on div "Дополнительно Вложения, UTM–метки Вложения Добавить файл Максимальный суммарный…" at bounding box center [844, 619] width 728 height 61
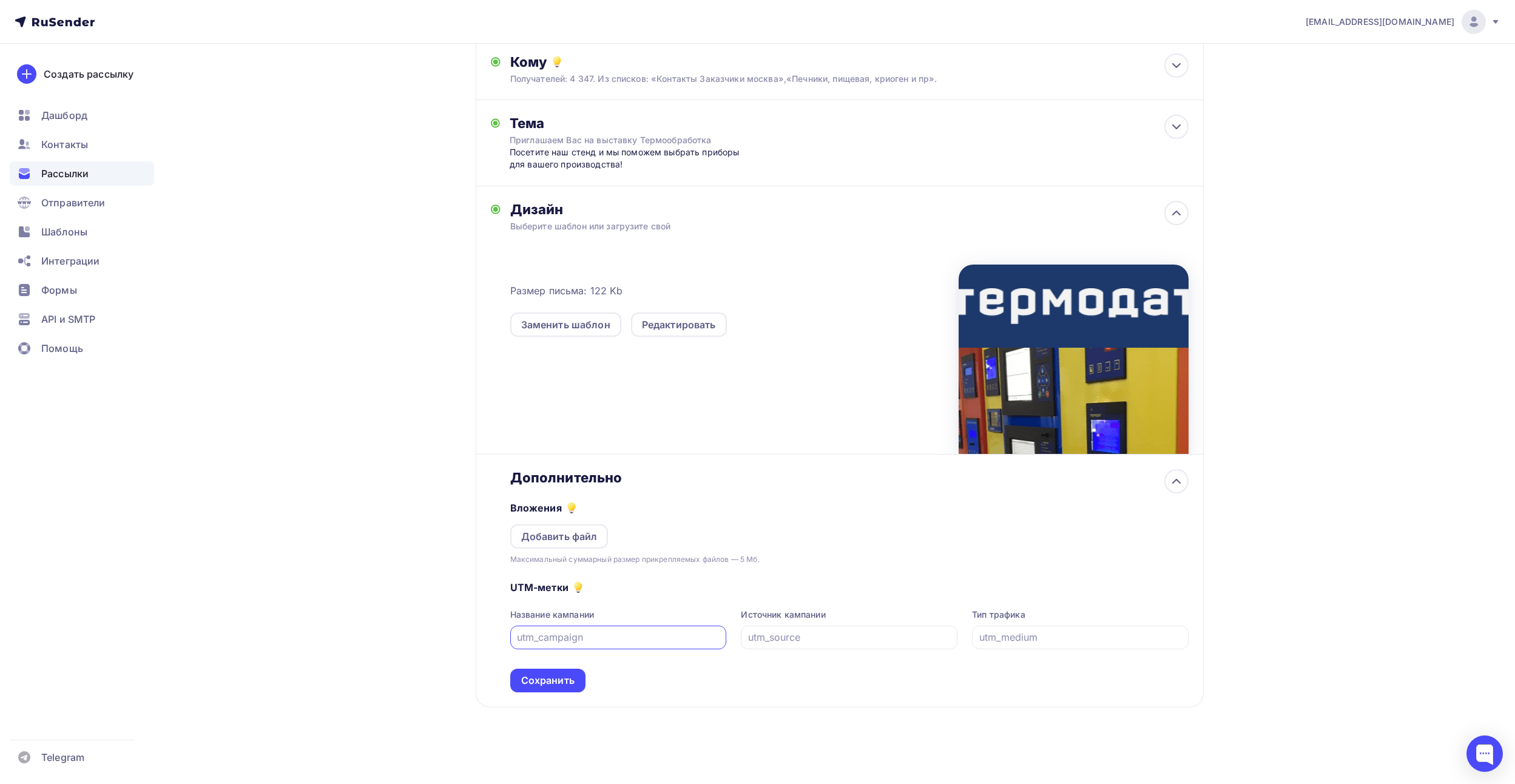
scroll to position [136, 0]
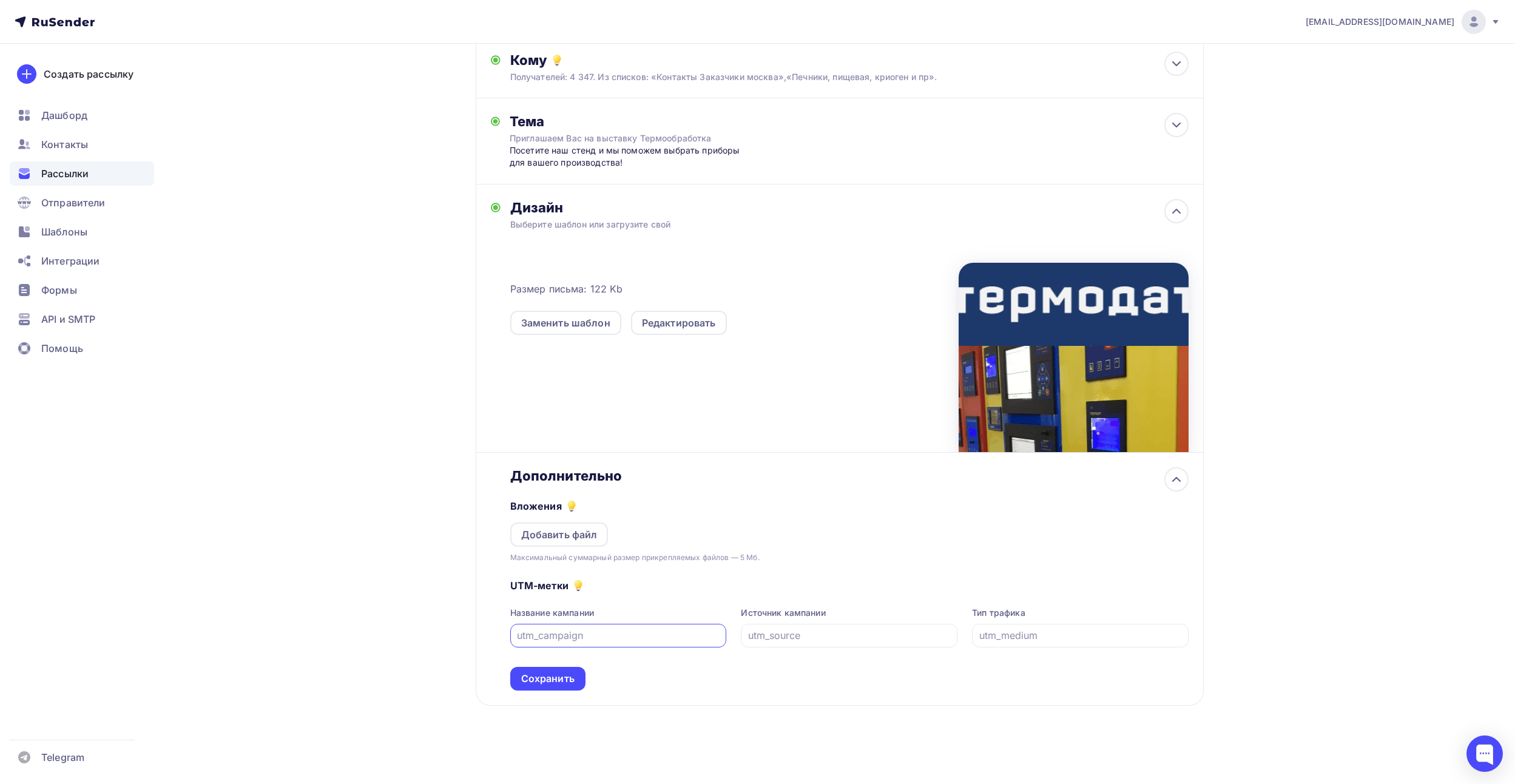
click at [627, 633] on input "text" at bounding box center [618, 634] width 203 height 14
click at [570, 667] on div "Сохранить" at bounding box center [548, 678] width 75 height 24
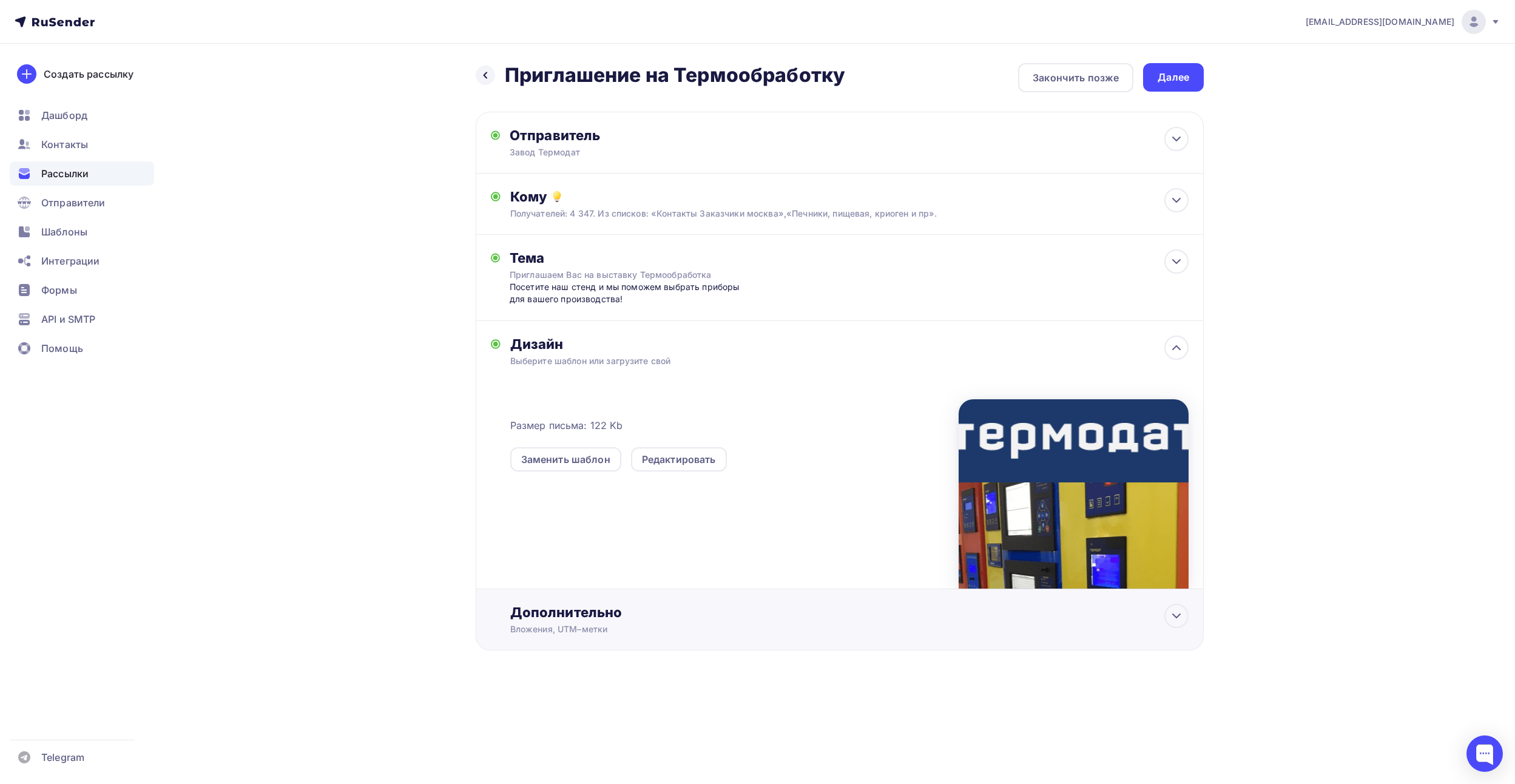
scroll to position [0, 0]
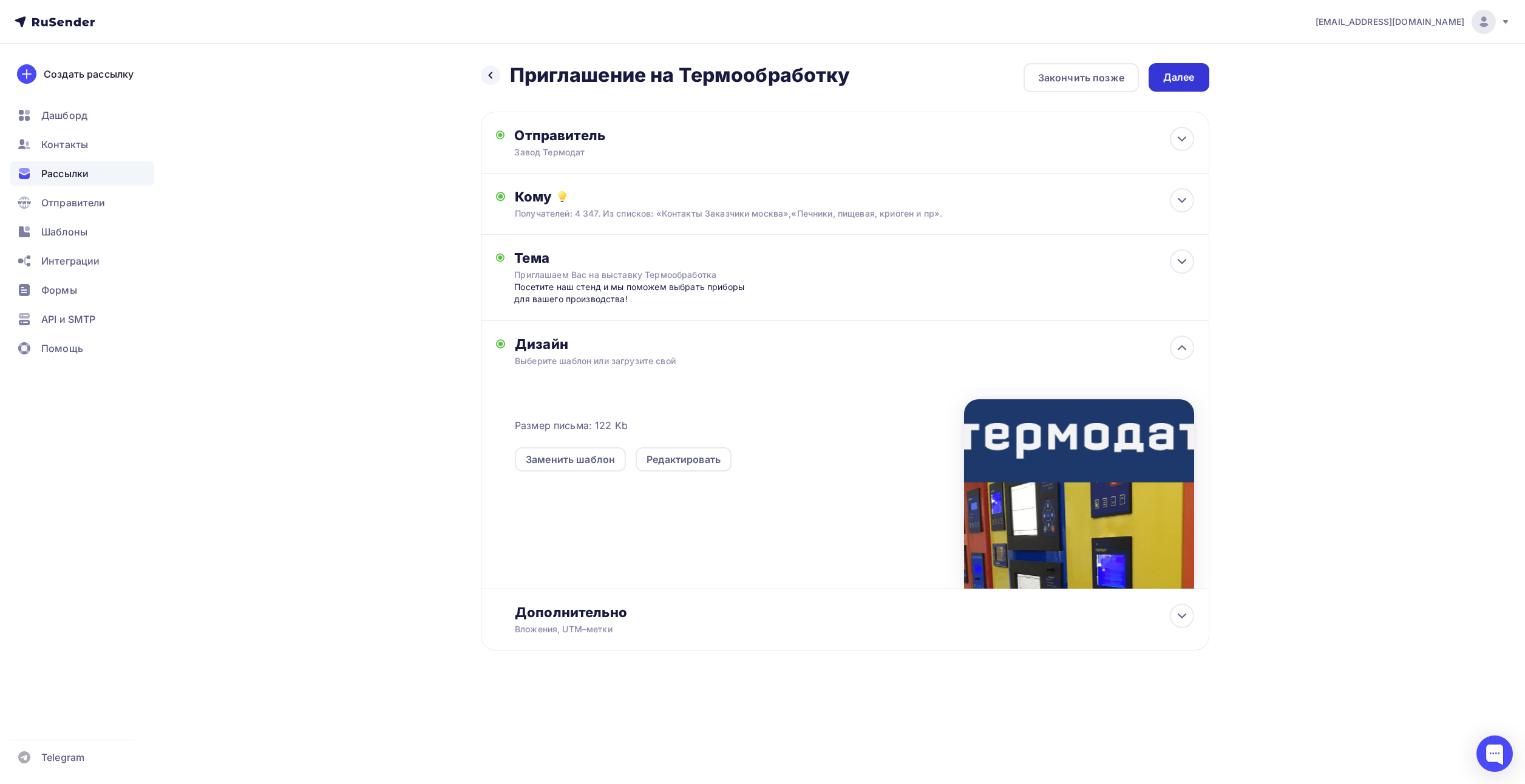
click at [1201, 78] on div "Далее" at bounding box center [1179, 77] width 61 height 29
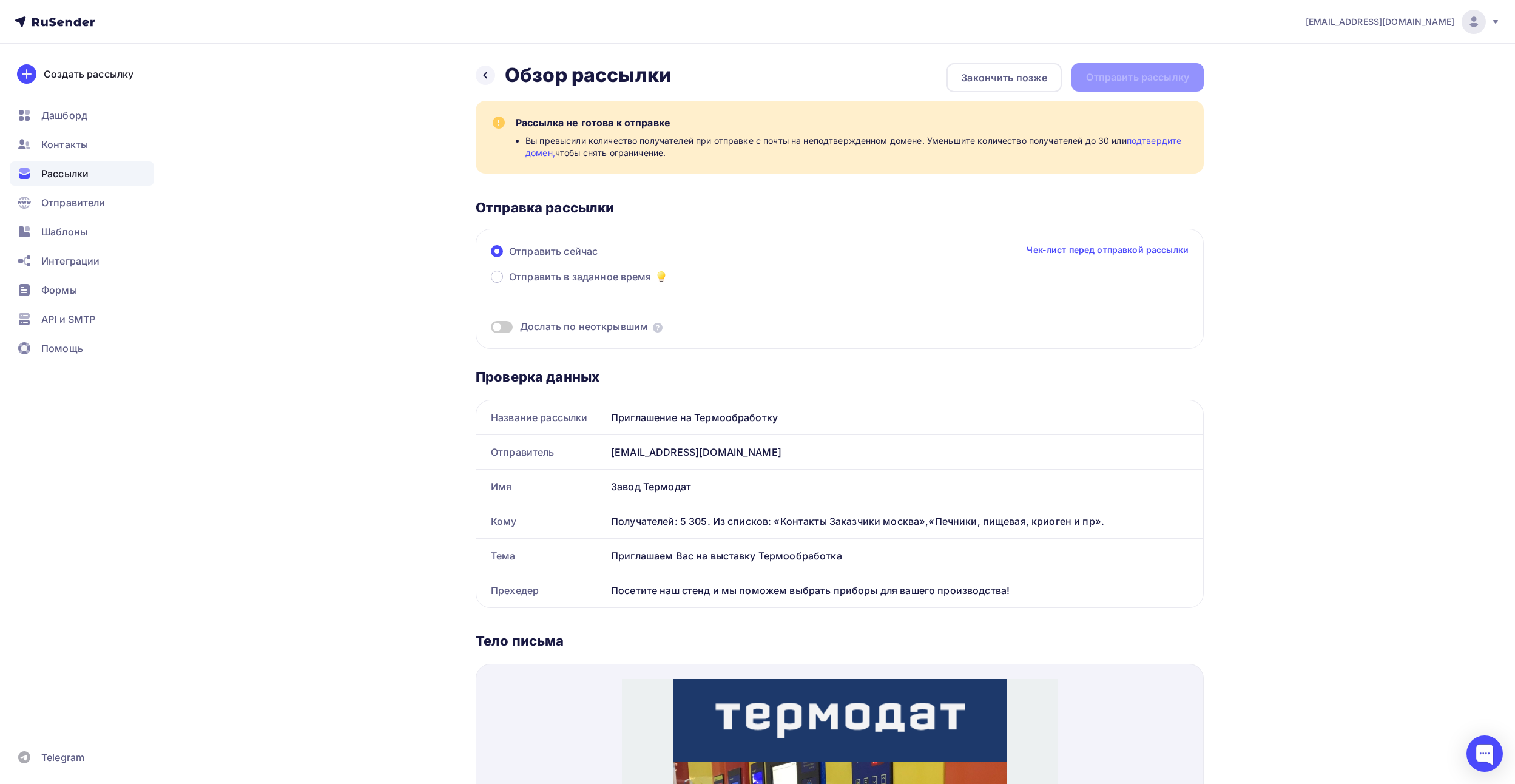
click at [1137, 143] on link "подтвердите домен," at bounding box center [853, 147] width 656 height 23
click at [91, 198] on span "Отправители" at bounding box center [73, 202] width 65 height 14
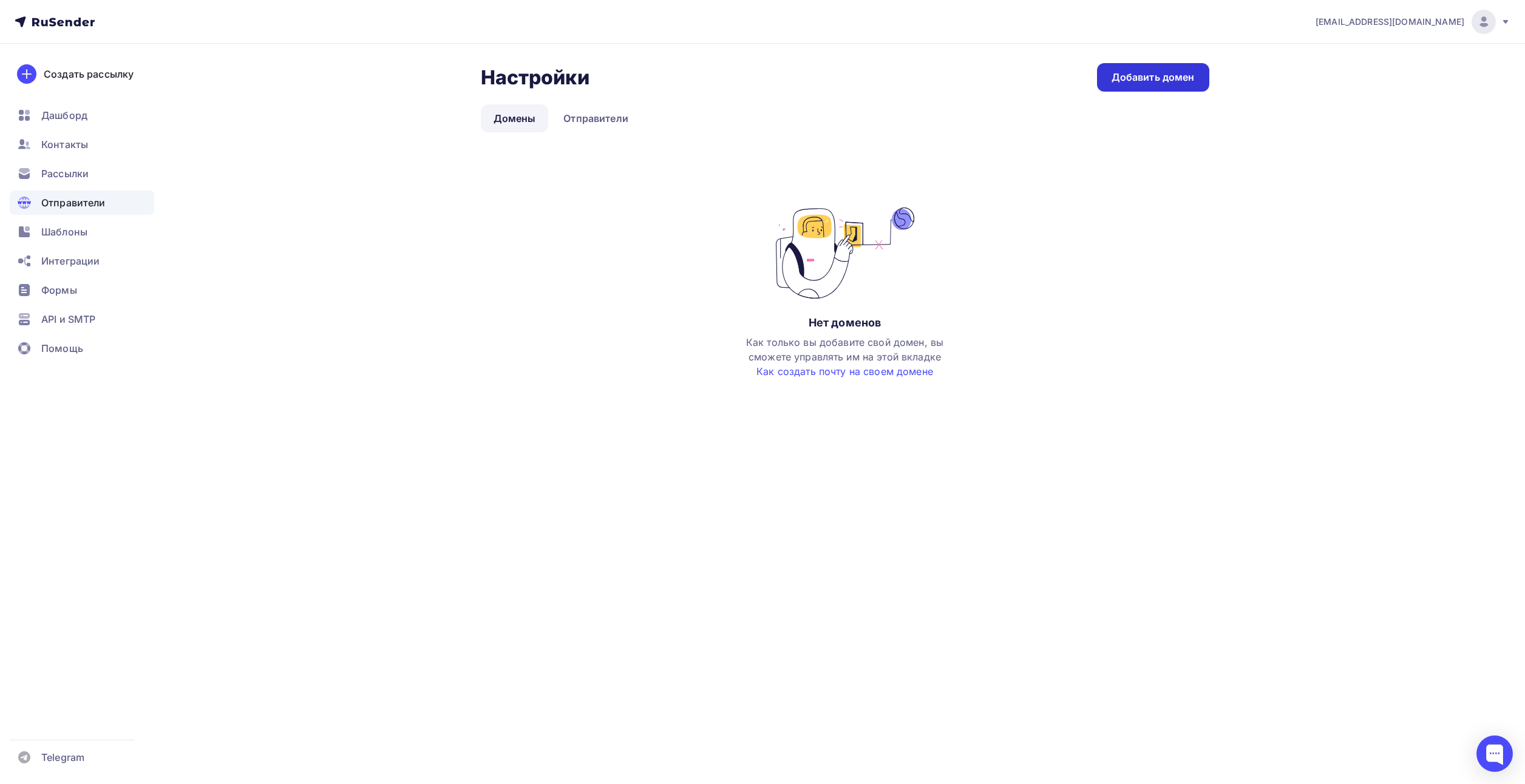
click at [1143, 81] on div "Добавить домен" at bounding box center [1152, 77] width 83 height 14
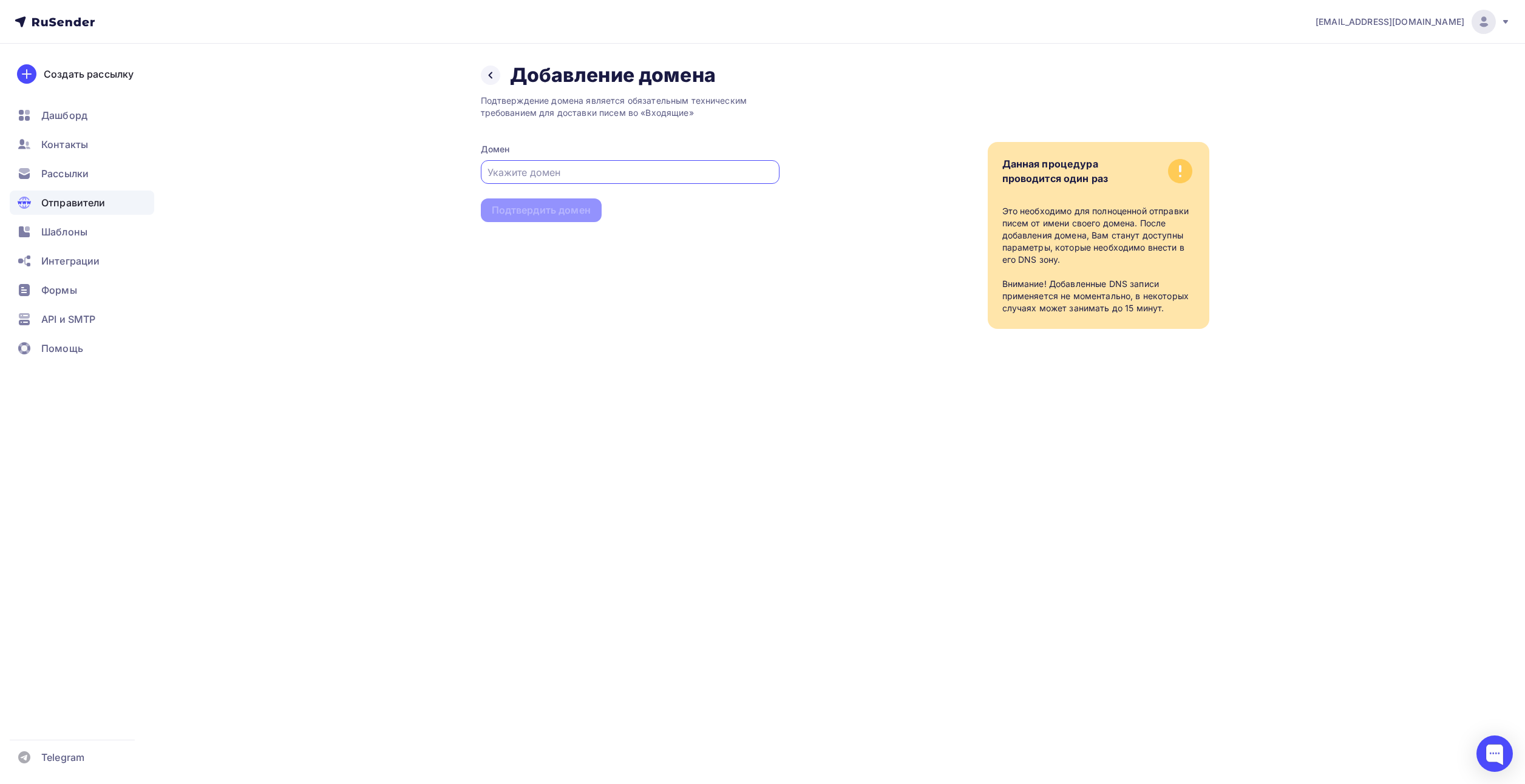
click at [518, 168] on input "text" at bounding box center [629, 171] width 285 height 14
paste input "https://termodat.ru"
click at [518, 170] on input "https://termodat.ru" at bounding box center [629, 171] width 285 height 14
click at [521, 171] on input "https://termodat.ru" at bounding box center [629, 171] width 285 height 14
type input "termodat.ru"
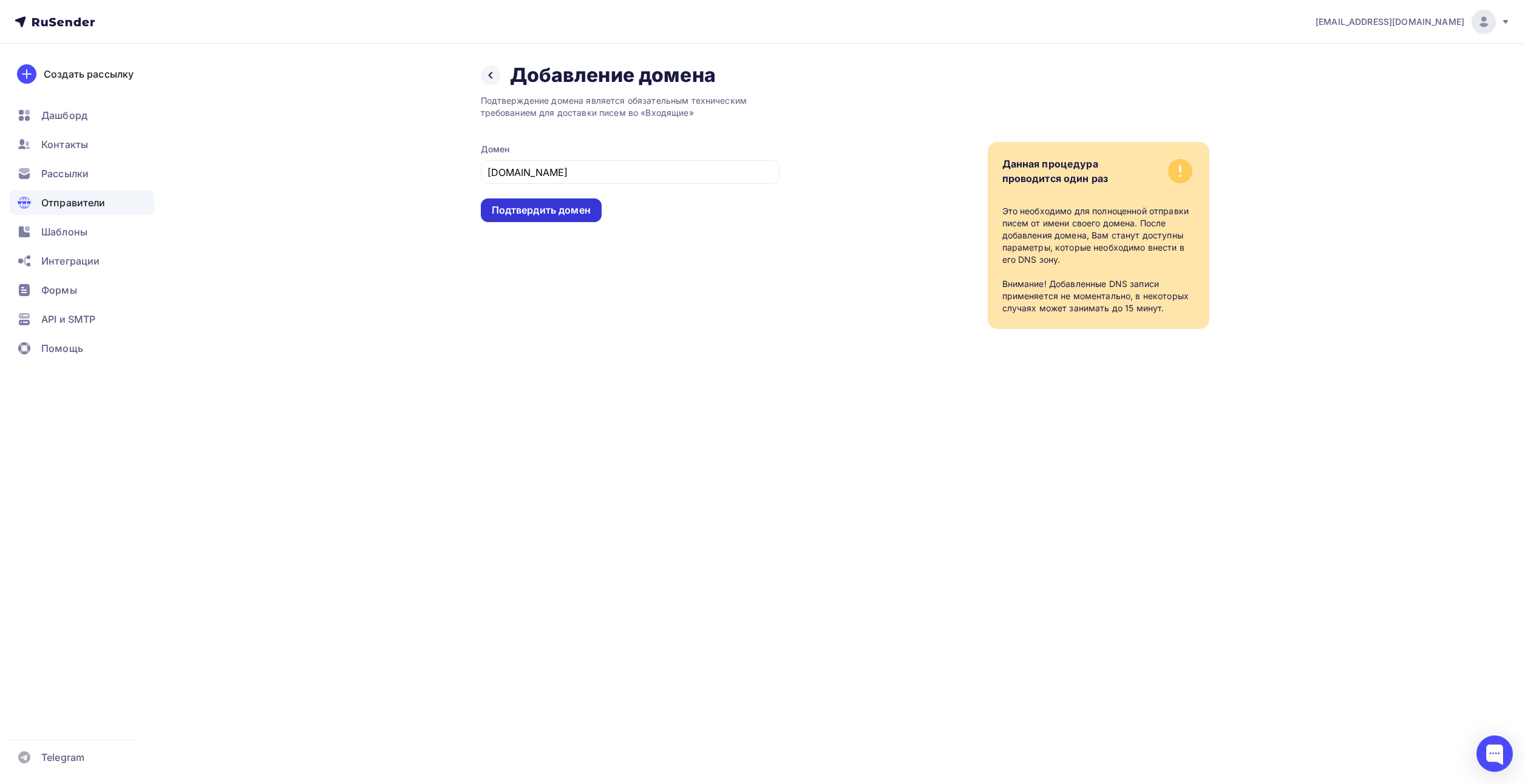
click at [534, 218] on div "Подтвердить домен" at bounding box center [540, 210] width 121 height 24
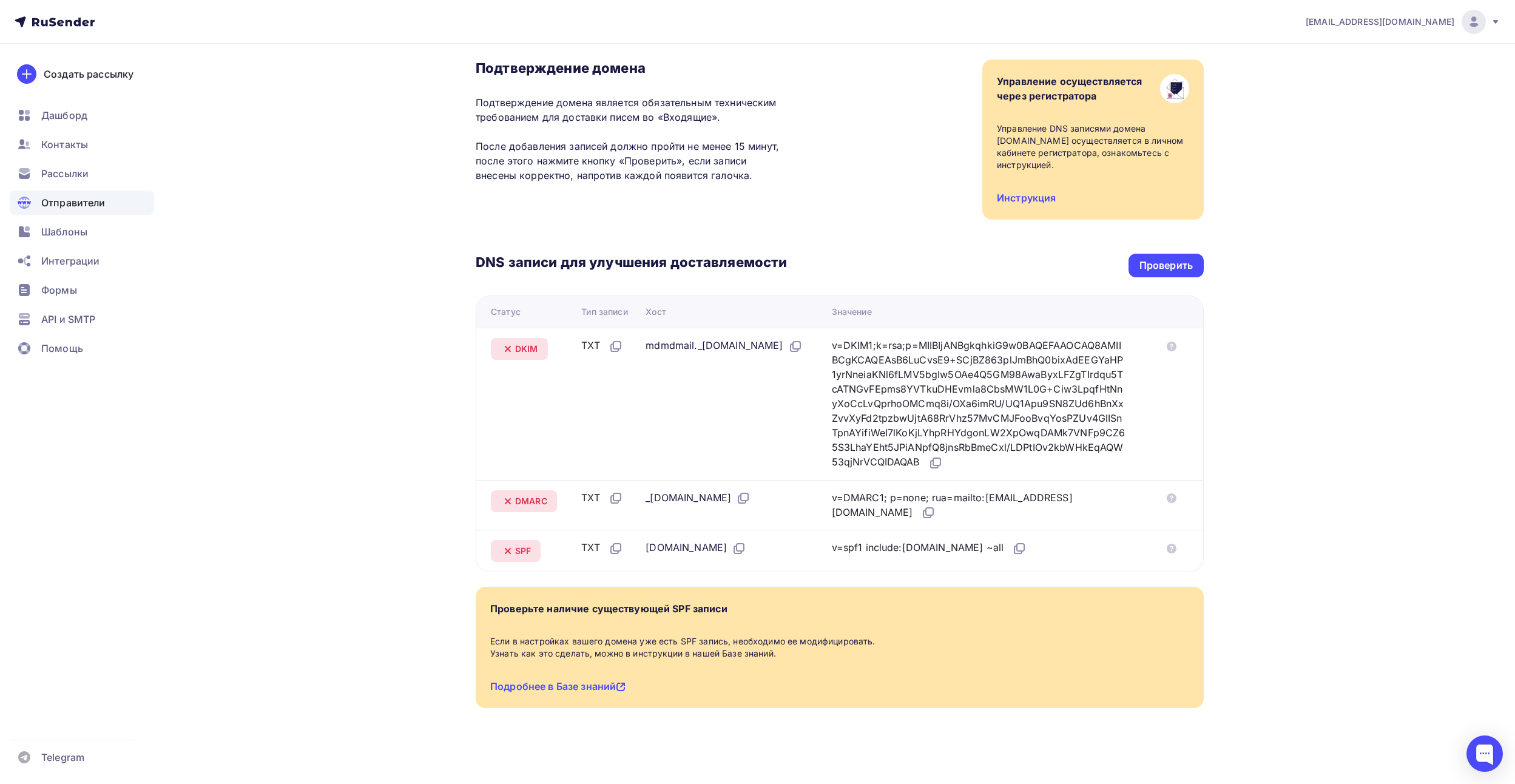
scroll to position [81, 0]
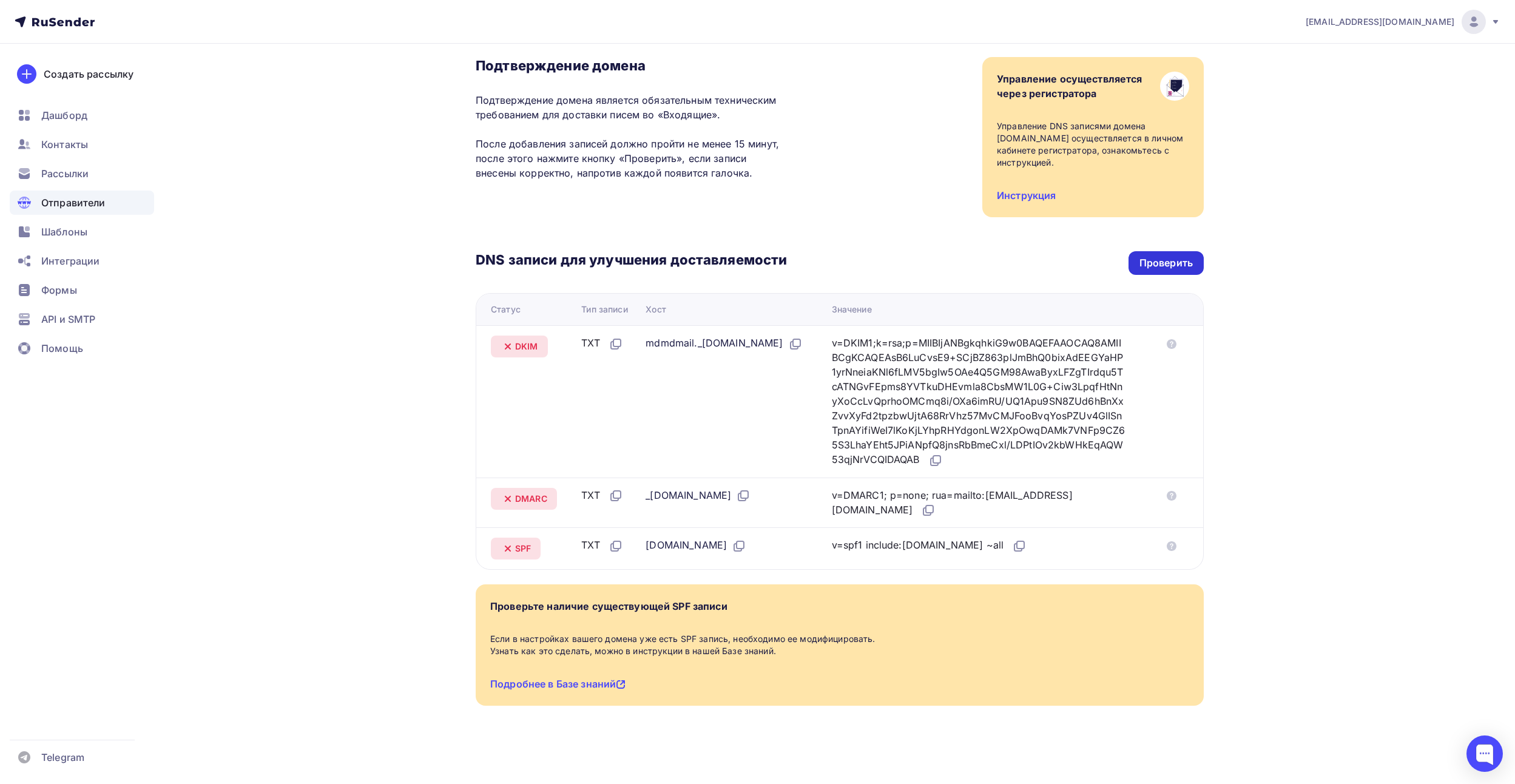
click at [1154, 265] on div "Проверить" at bounding box center [1166, 263] width 53 height 14
click at [1145, 259] on div "Проверить" at bounding box center [1166, 263] width 53 height 14
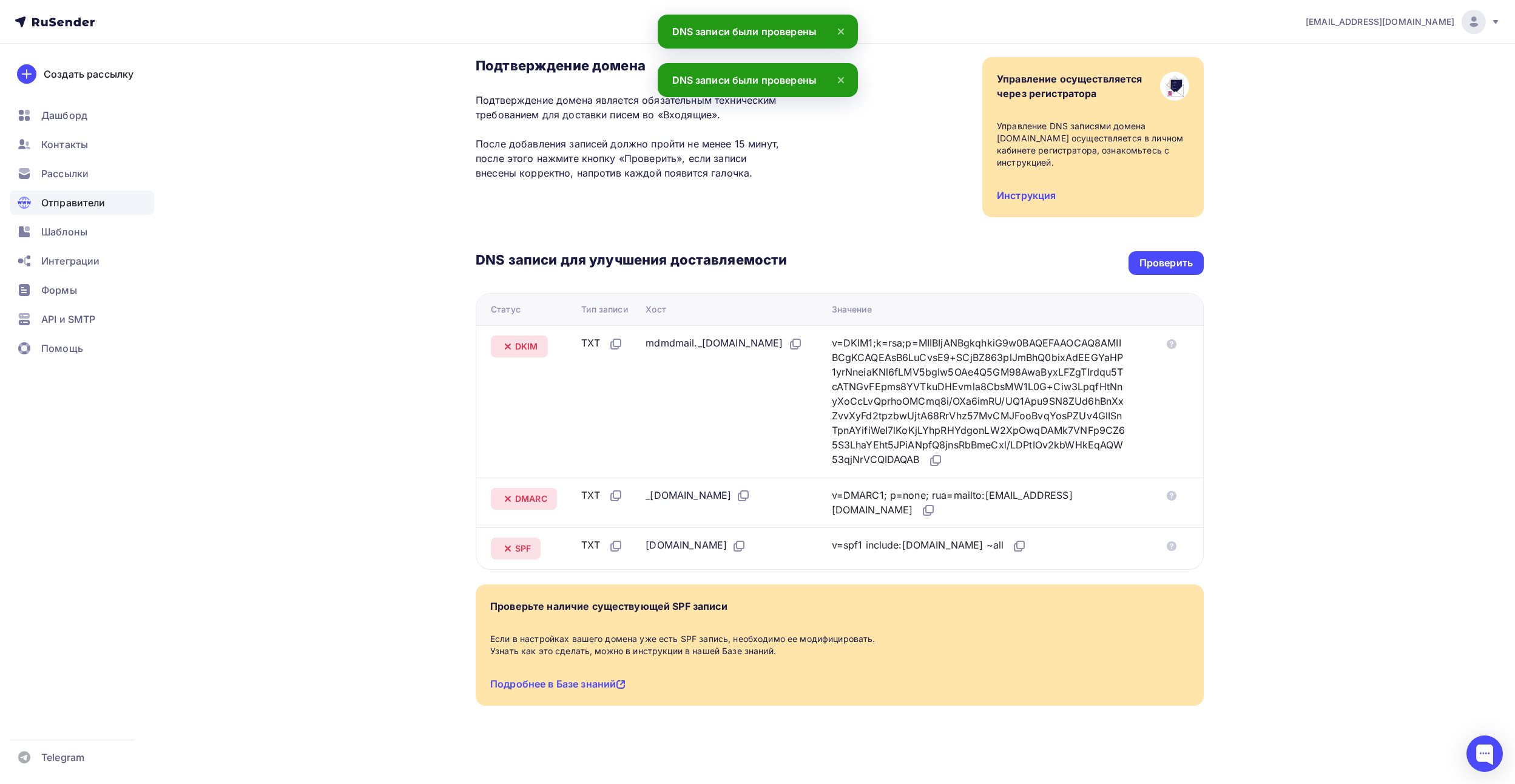
click at [861, 233] on div "DNS записи для улучшения доставляемости Проверить Статус Тип записи Хост Значен…" at bounding box center [839, 393] width 728 height 352
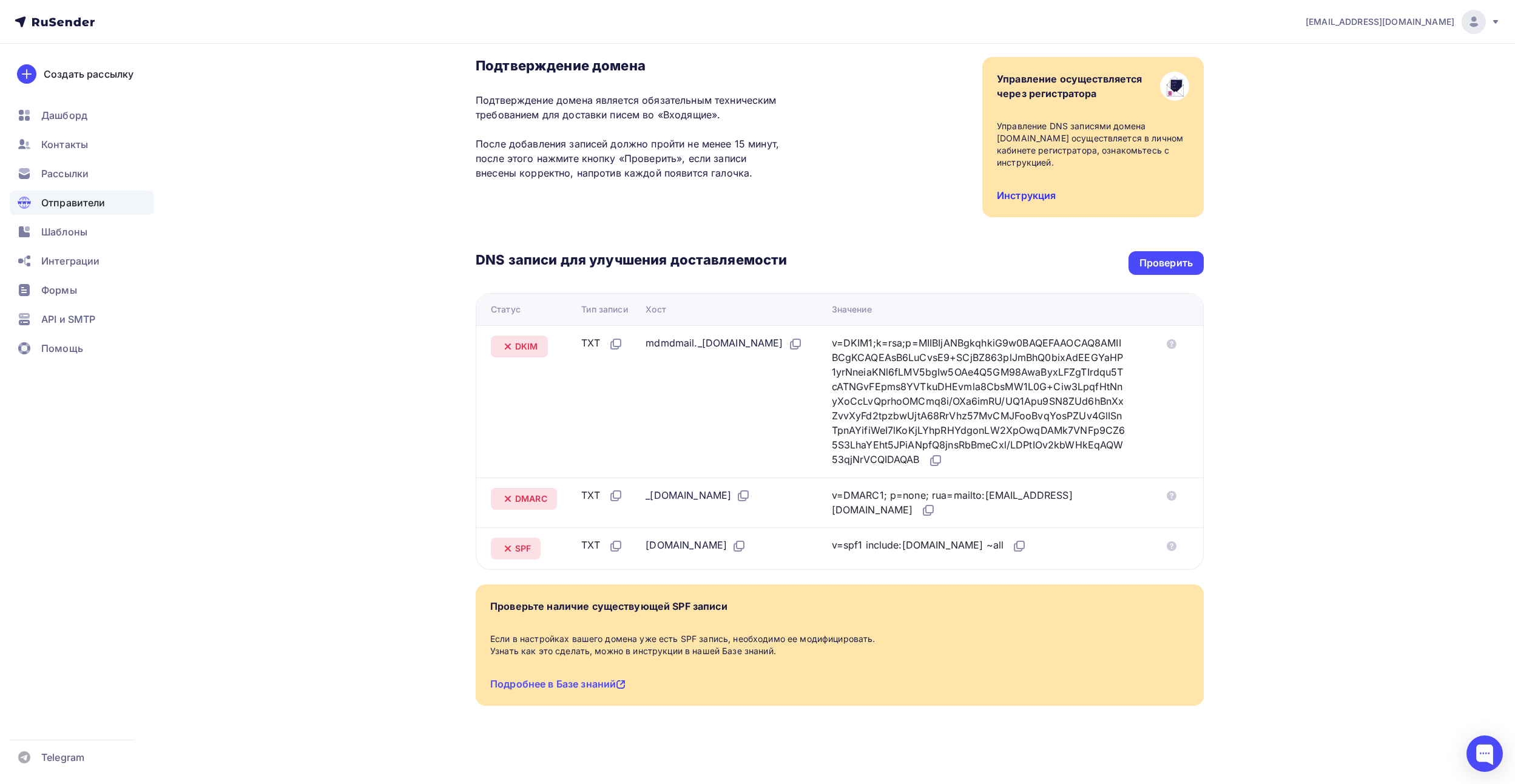
click at [1016, 194] on link "Инструкция" at bounding box center [1026, 195] width 59 height 12
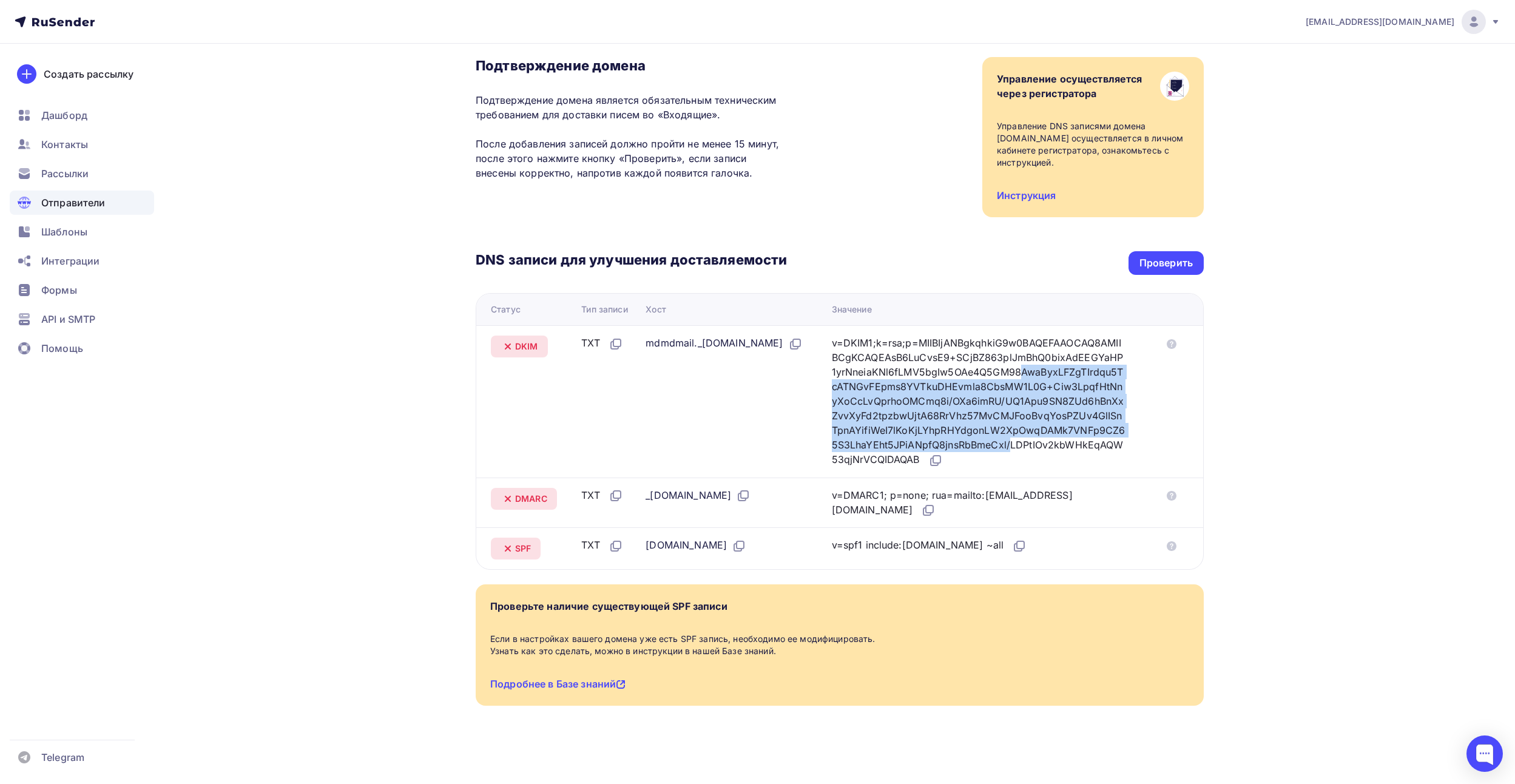
drag, startPoint x: 917, startPoint y: 373, endPoint x: 921, endPoint y: 449, distance: 76.1
click at [921, 449] on div "v=DKIM1;k=rsa;p=MIIBIjANBgkqhkiG9w0BAQEFAAOCAQ8AMIIBCgKCAQEAsB6LuCvsE9+SCjBZ863…" at bounding box center [979, 401] width 293 height 132
click at [874, 394] on div "v=DKIM1;k=rsa;p=MIIBIjANBgkqhkiG9w0BAQEFAAOCAQ8AMIIBCgKCAQEAsB6LuCvsE9+SCjBZ863…" at bounding box center [979, 401] width 293 height 132
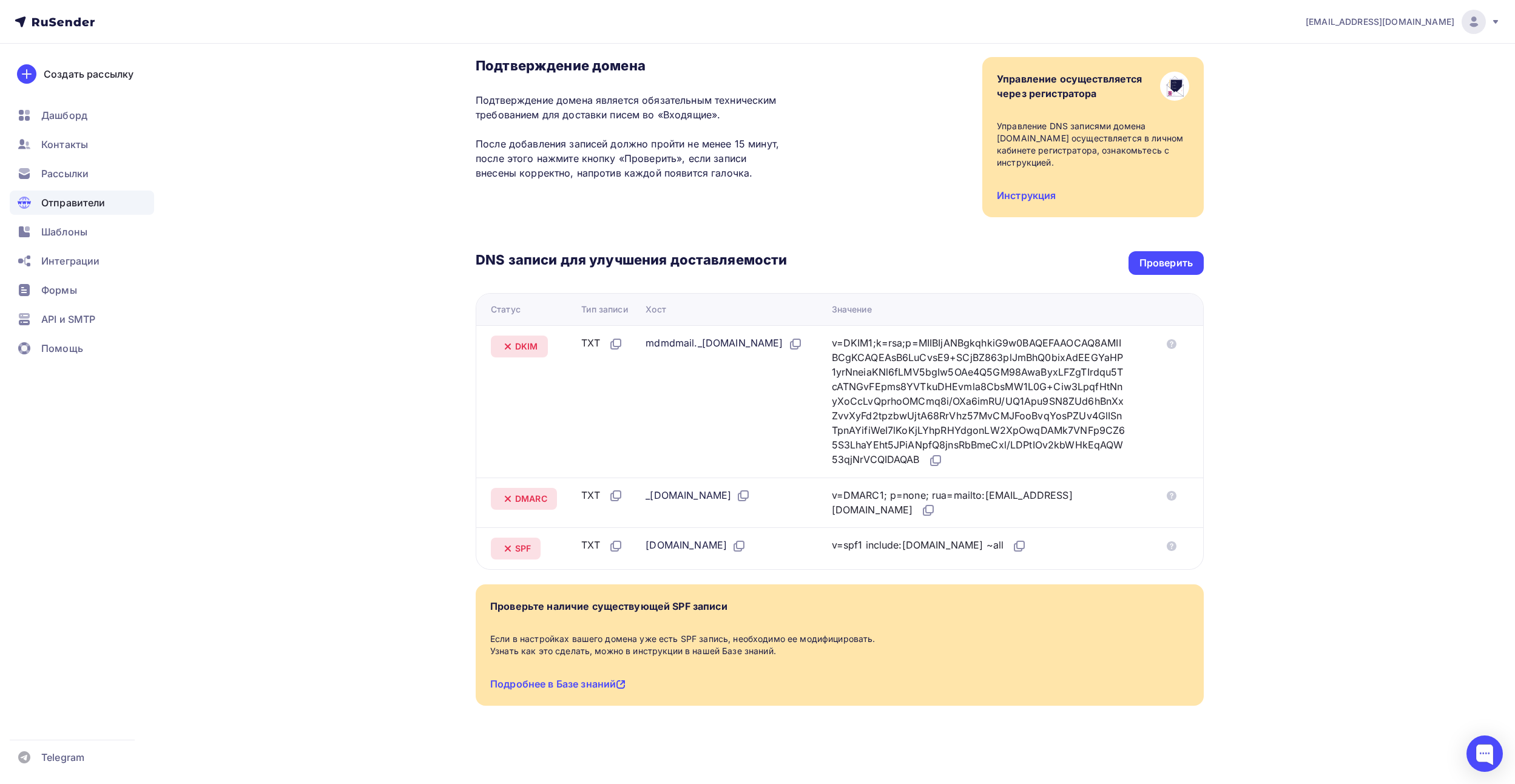
drag, startPoint x: 483, startPoint y: 330, endPoint x: 597, endPoint y: 396, distance: 131.7
click at [606, 403] on tr "DKIM TXT mdmdmail._domainkey.termodat.ru v=DKIM1;k=rsa;p=MIIBIjANBgkqhkiG9w0BAQ…" at bounding box center [839, 401] width 727 height 152
drag, startPoint x: 475, startPoint y: 312, endPoint x: 494, endPoint y: 306, distance: 19.9
click at [475, 312] on div "Назад termodat.ru Не подтвержден Подтверждение домена Подтверждение домена явля…" at bounding box center [758, 373] width 995 height 821
drag, startPoint x: 484, startPoint y: 302, endPoint x: 1105, endPoint y: 573, distance: 677.6
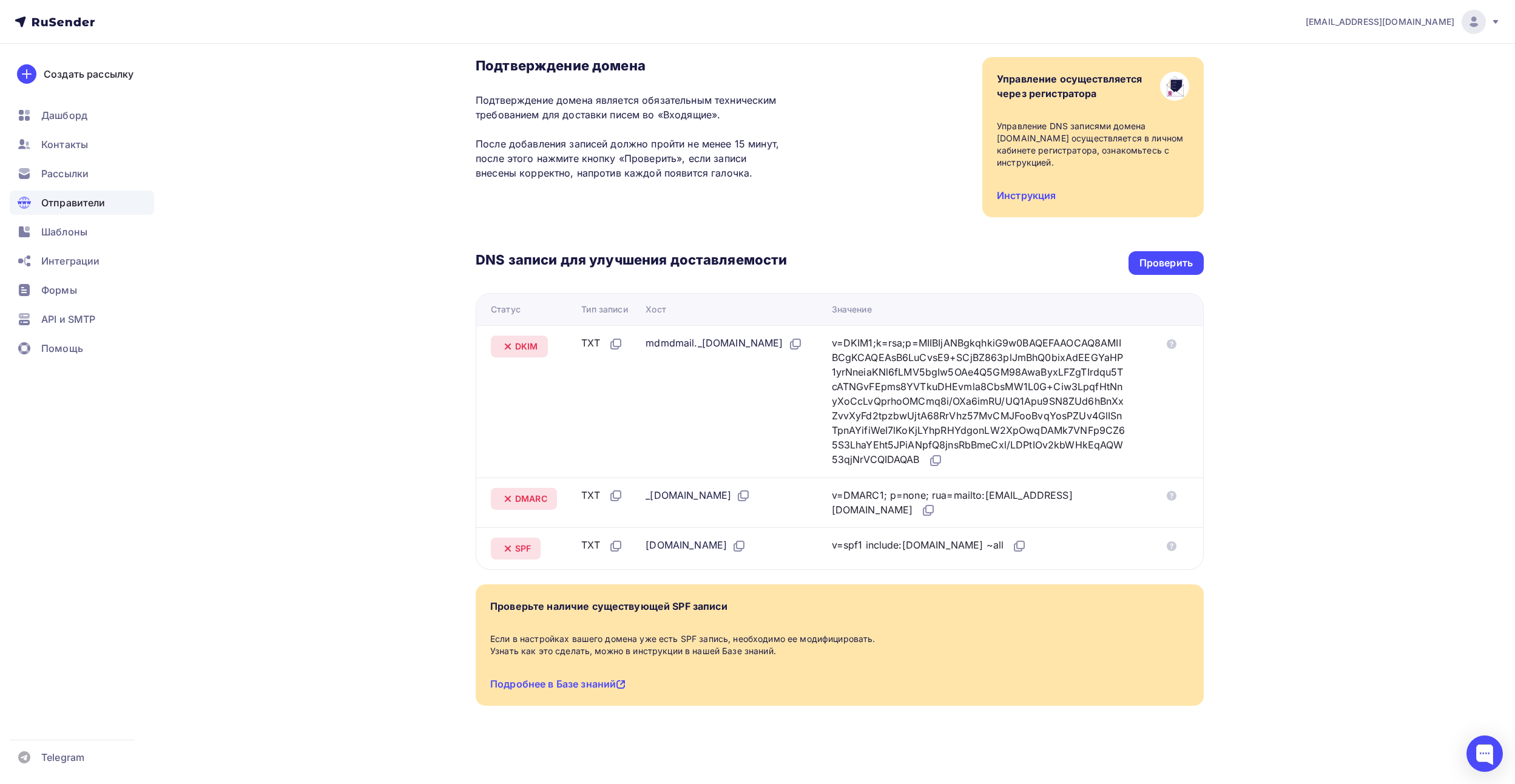
click at [1105, 573] on div "Назад termodat.ru Не подтвержден Подтверждение домена Подтверждение домена явля…" at bounding box center [839, 358] width 728 height 754
copy thead
click at [1174, 244] on div "DNS записи для улучшения доставляемости Проверить Статус Тип записи Хост Значен…" at bounding box center [839, 393] width 728 height 352
click at [1167, 258] on div "Проверить" at bounding box center [1166, 263] width 53 height 14
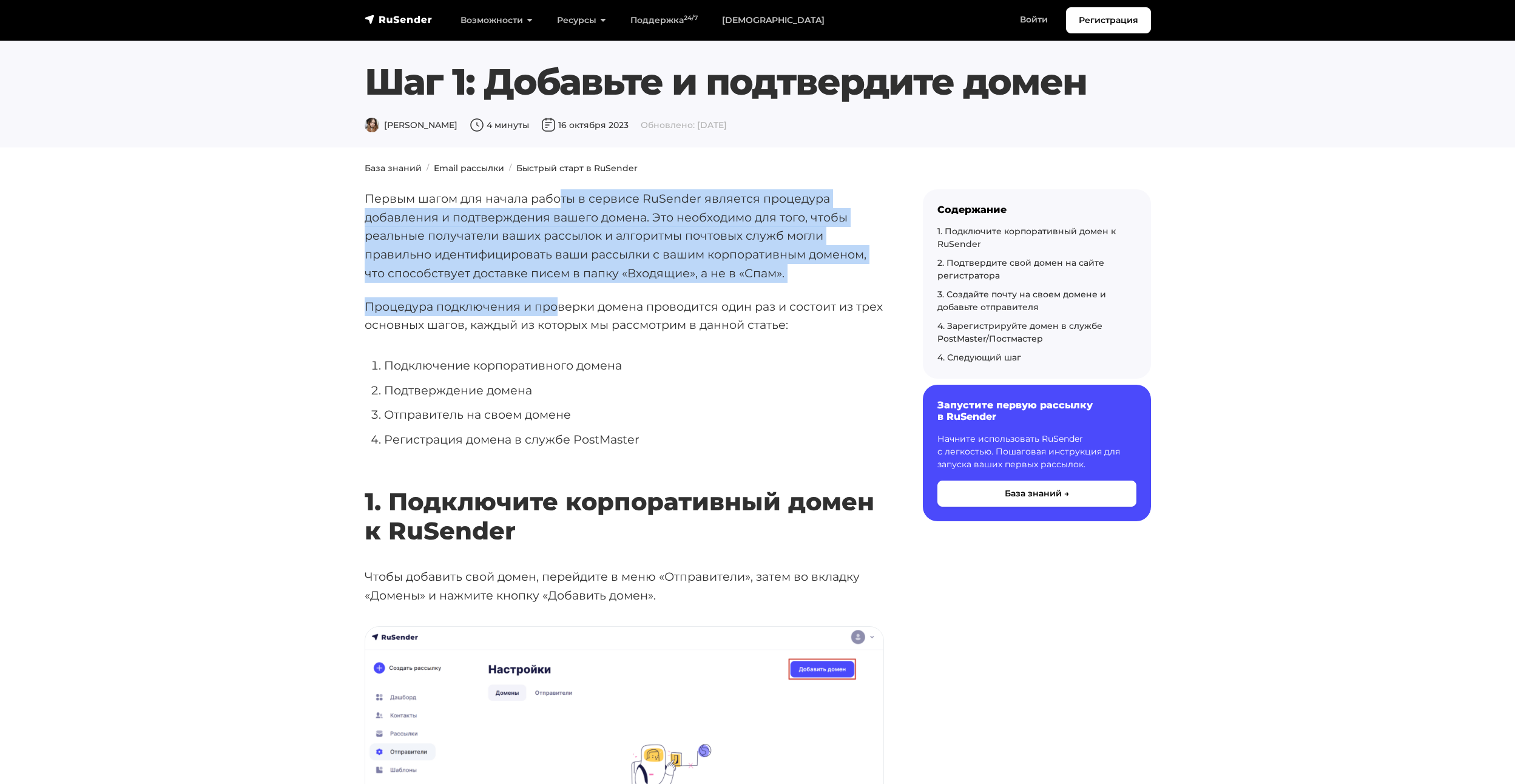
drag, startPoint x: 557, startPoint y: 206, endPoint x: 556, endPoint y: 291, distance: 85.0
click at [536, 238] on p "Первым шагом для начала работы в сервисе RuSender является процедура добавления…" at bounding box center [624, 236] width 519 height 93
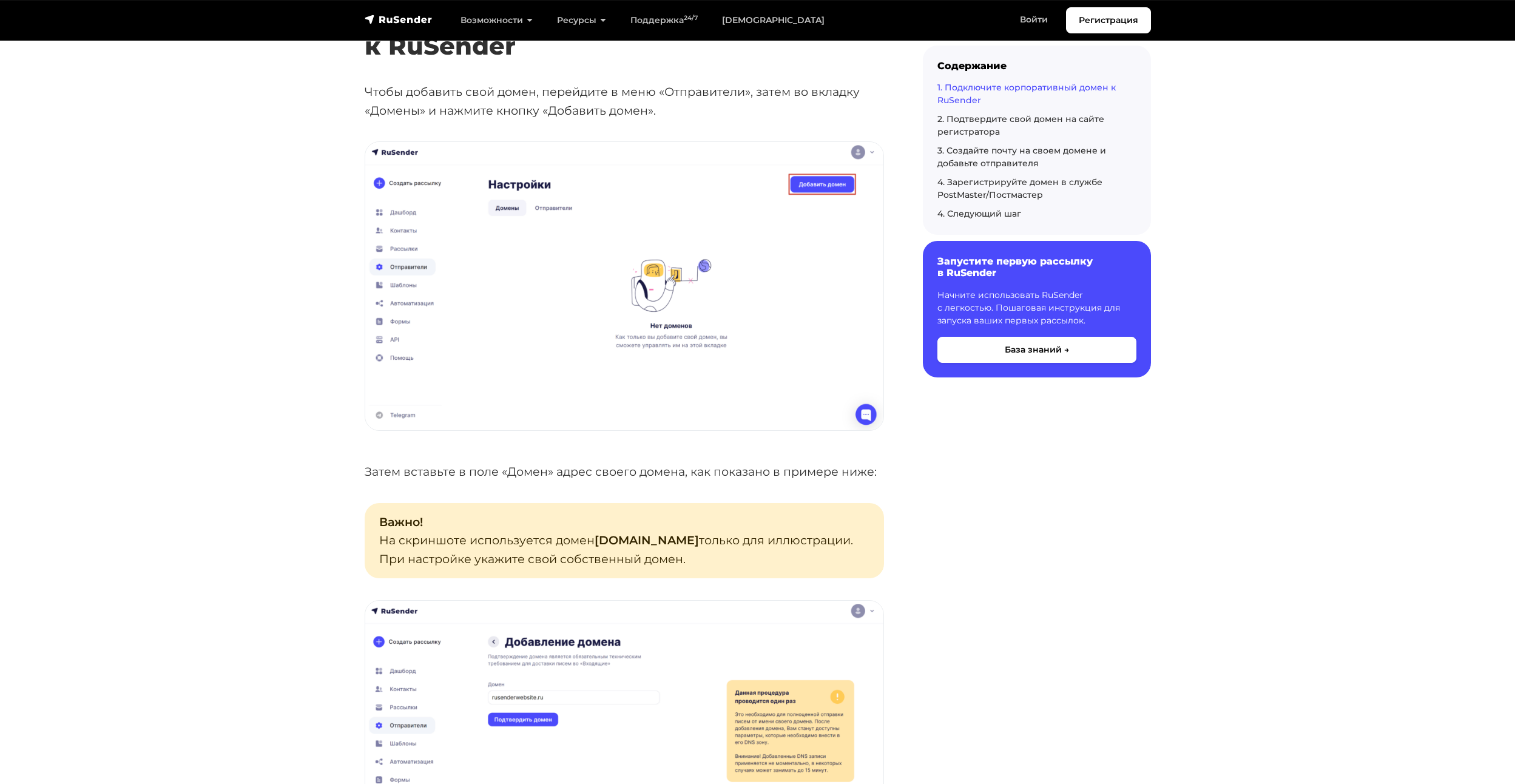
scroll to position [485, 0]
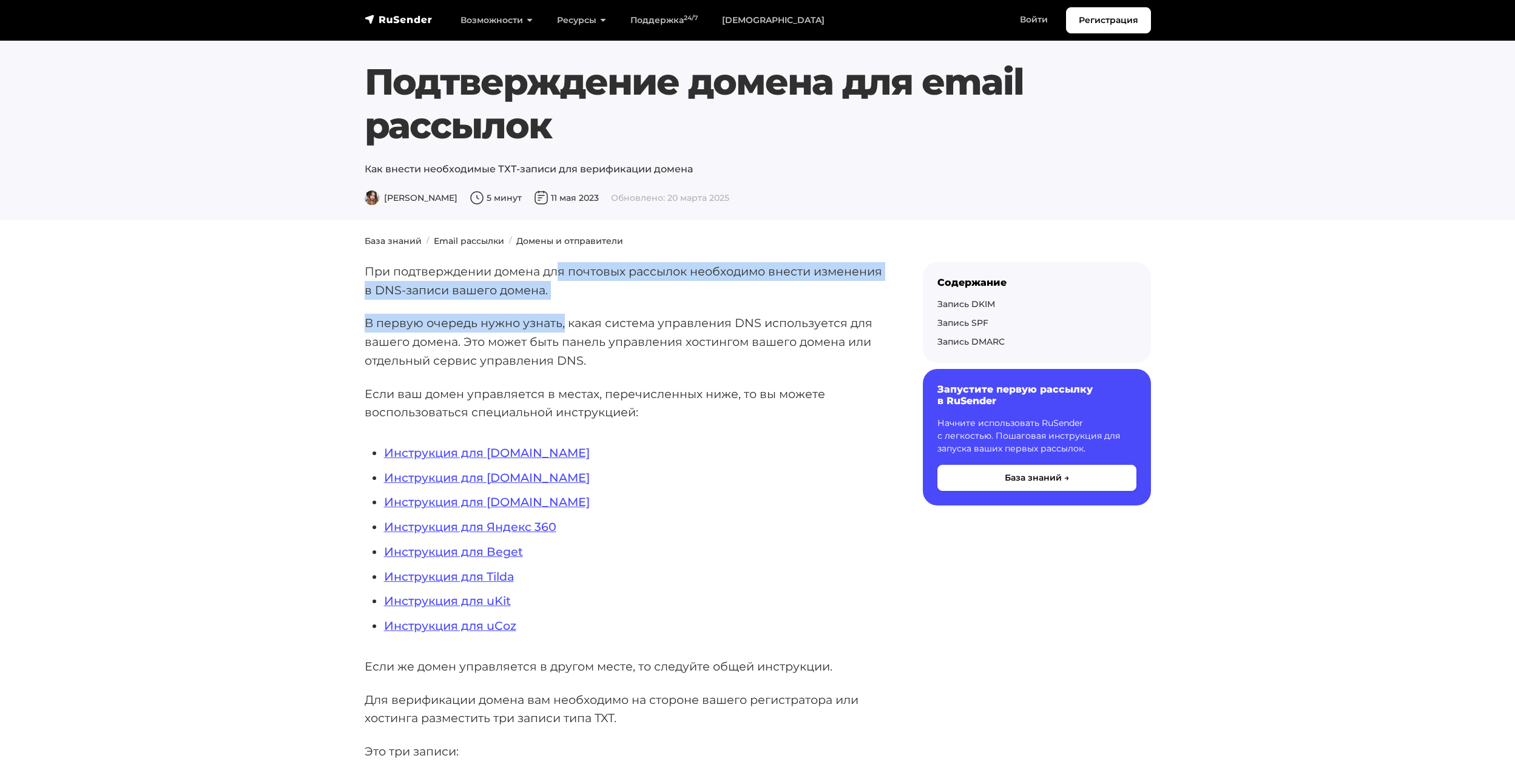
drag, startPoint x: 562, startPoint y: 271, endPoint x: 564, endPoint y: 315, distance: 44.0
click at [556, 290] on p "При подтверждении домена для почтовых рассылок необходимо внести изменения в DN…" at bounding box center [624, 280] width 519 height 37
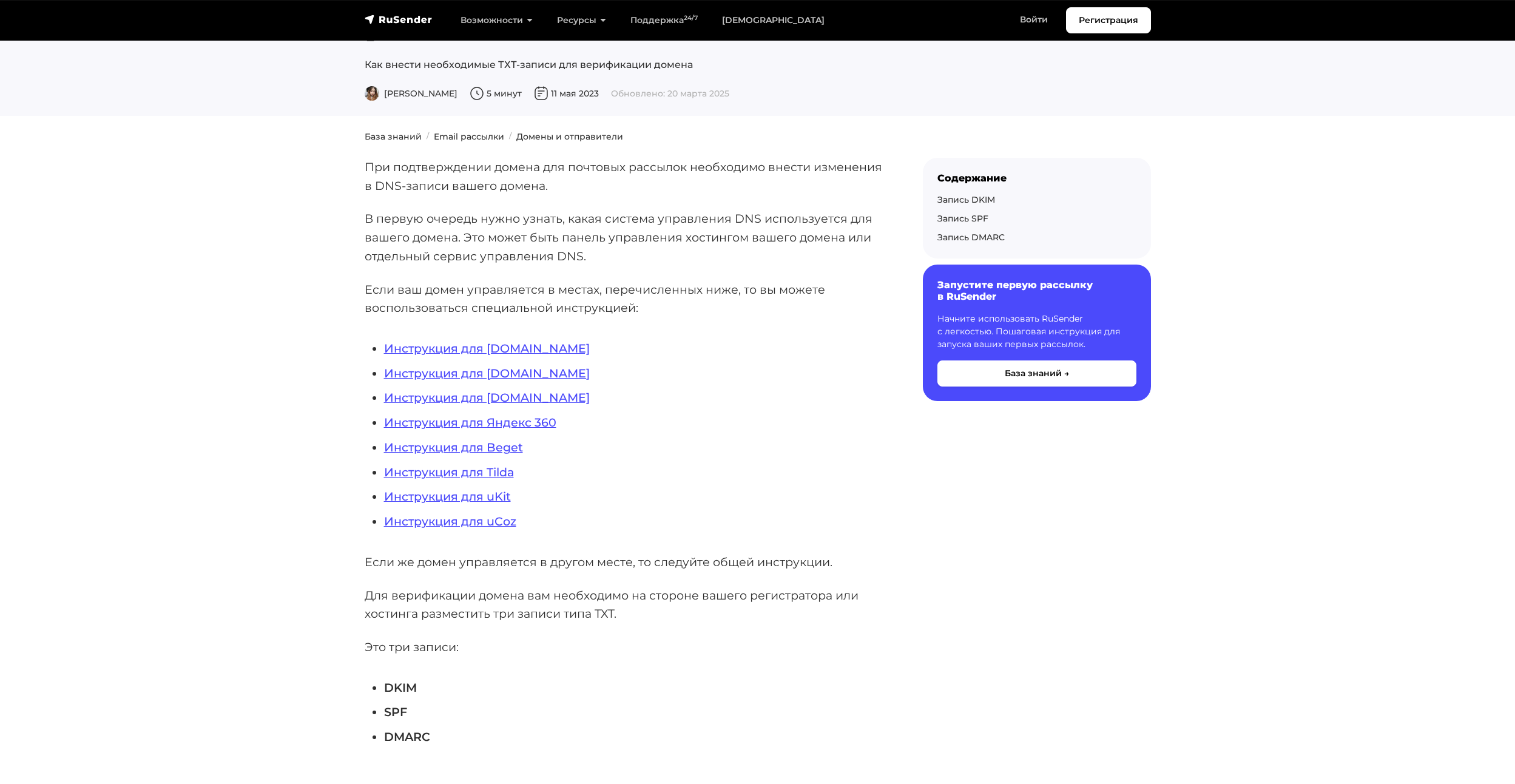
scroll to position [425, 0]
